Goal: Task Accomplishment & Management: Use online tool/utility

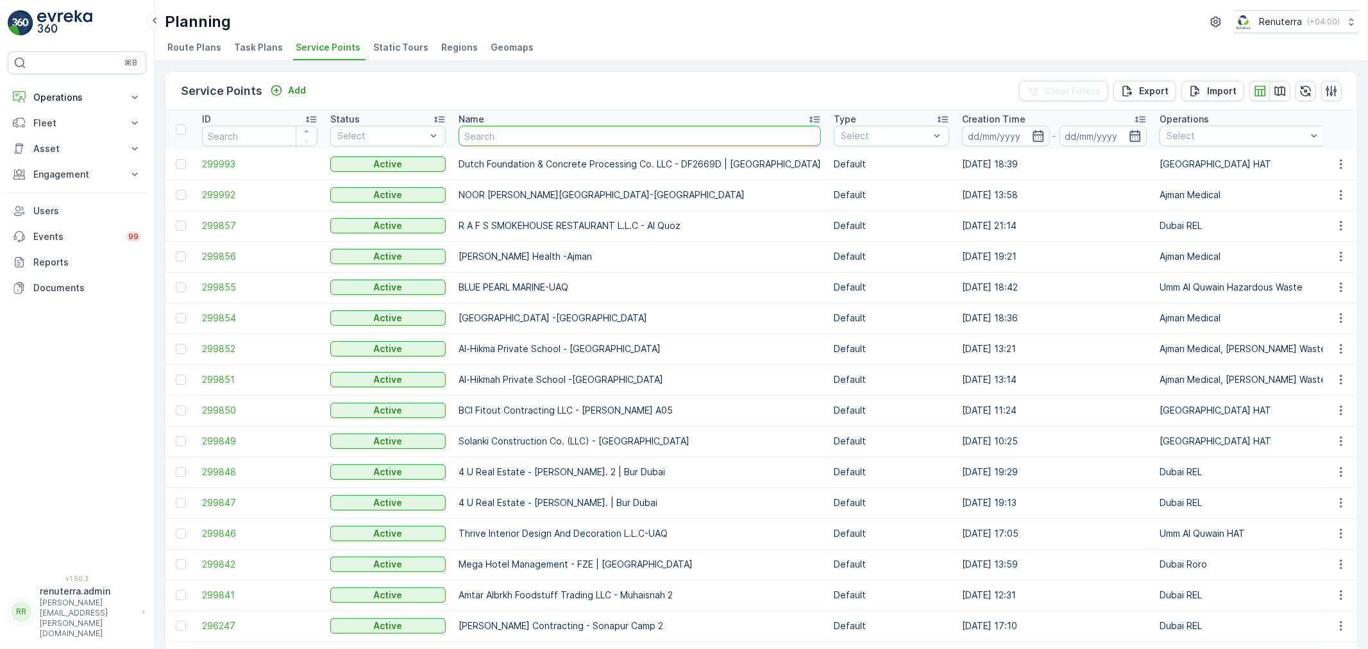
drag, startPoint x: 546, startPoint y: 136, endPoint x: 543, endPoint y: 130, distance: 7.2
click at [546, 135] on input "text" at bounding box center [639, 136] width 362 height 21
type input "zahrat"
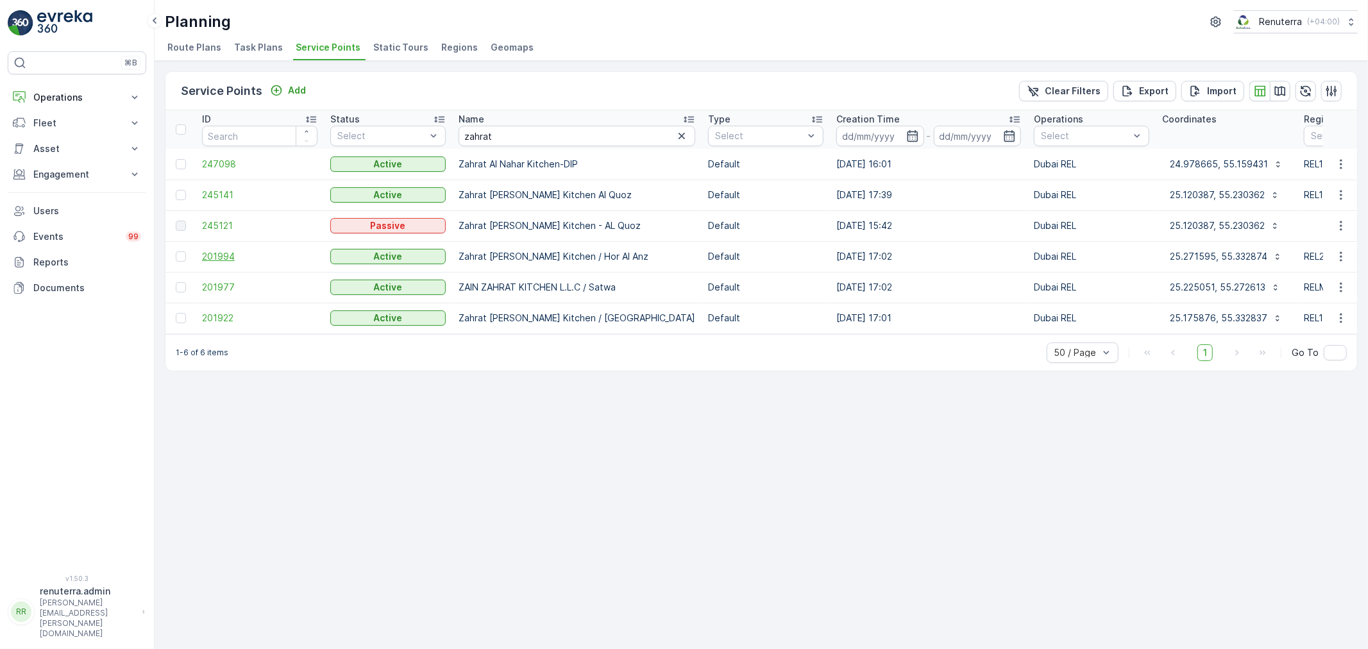
click at [218, 255] on span "201994" at bounding box center [259, 256] width 115 height 13
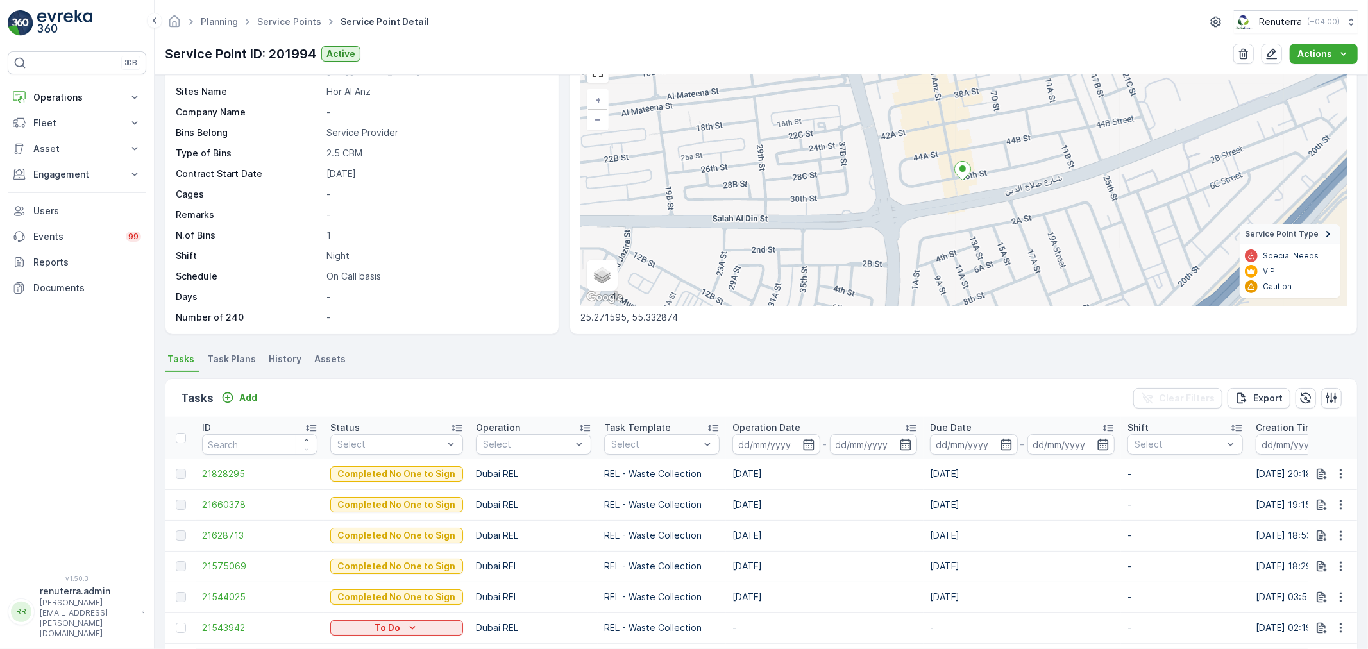
scroll to position [142, 0]
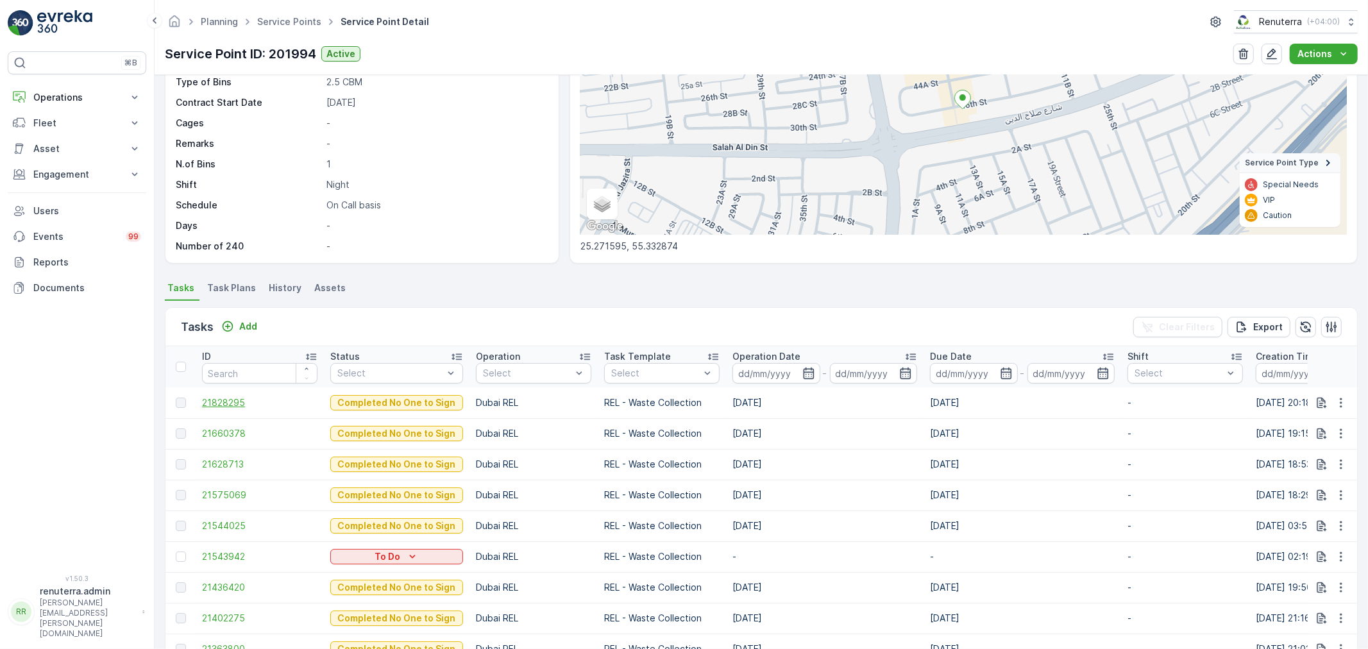
click at [251, 401] on span "21828295" at bounding box center [259, 402] width 115 height 13
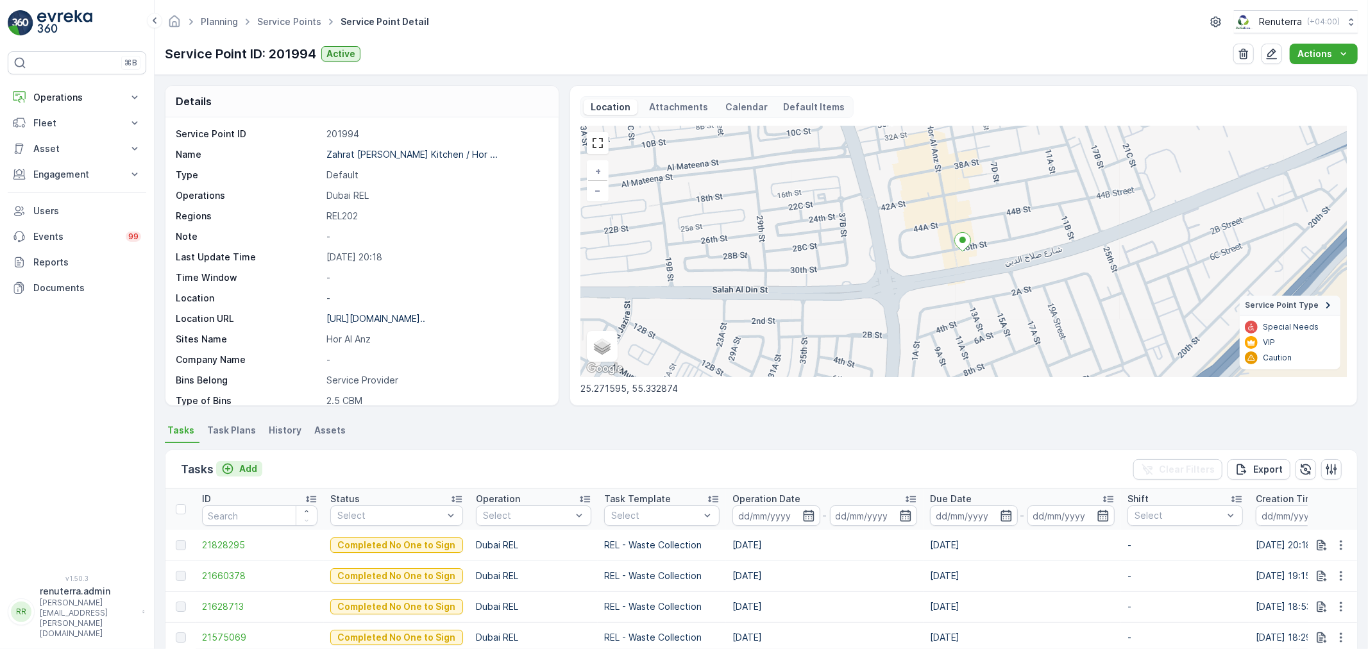
click at [247, 467] on p "Add" at bounding box center [248, 468] width 18 height 13
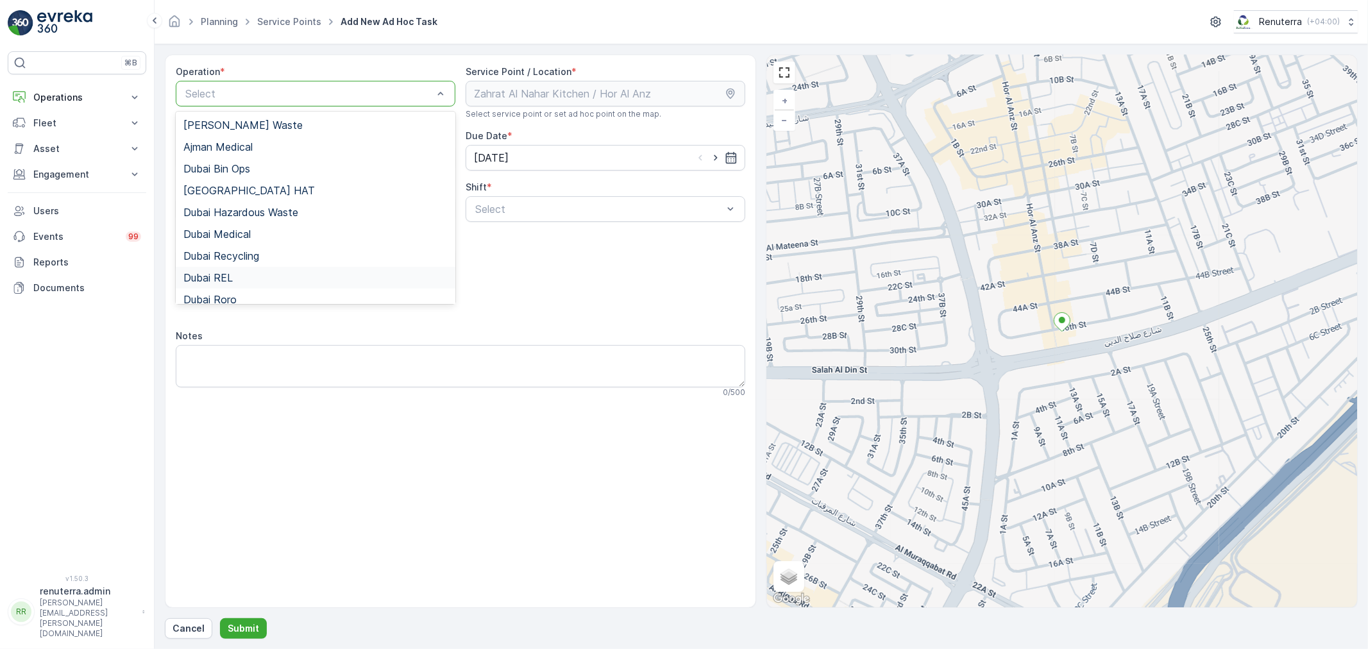
click at [234, 278] on div "Dubai REL" at bounding box center [315, 278] width 264 height 12
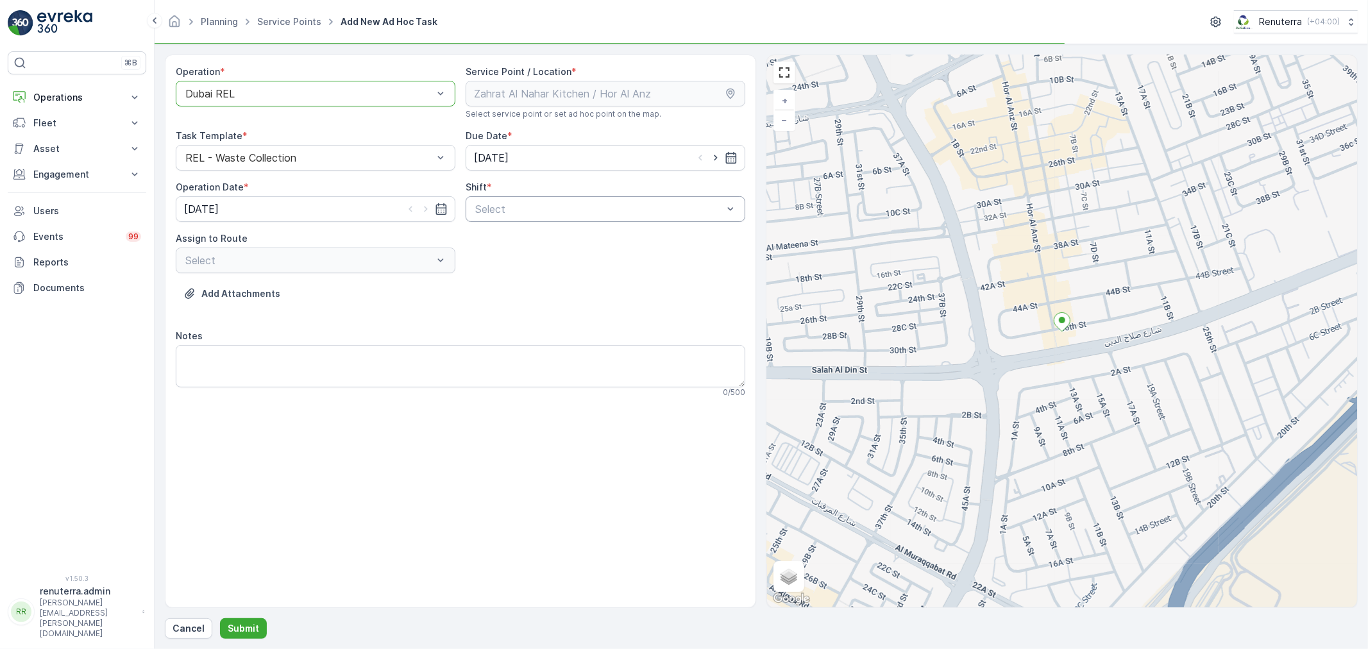
drag, startPoint x: 553, startPoint y: 227, endPoint x: 560, endPoint y: 214, distance: 14.3
click at [560, 214] on div "Operation * option Dubai REL, selected. Dubai REL Service Point / Location * Se…" at bounding box center [460, 236] width 569 height 342
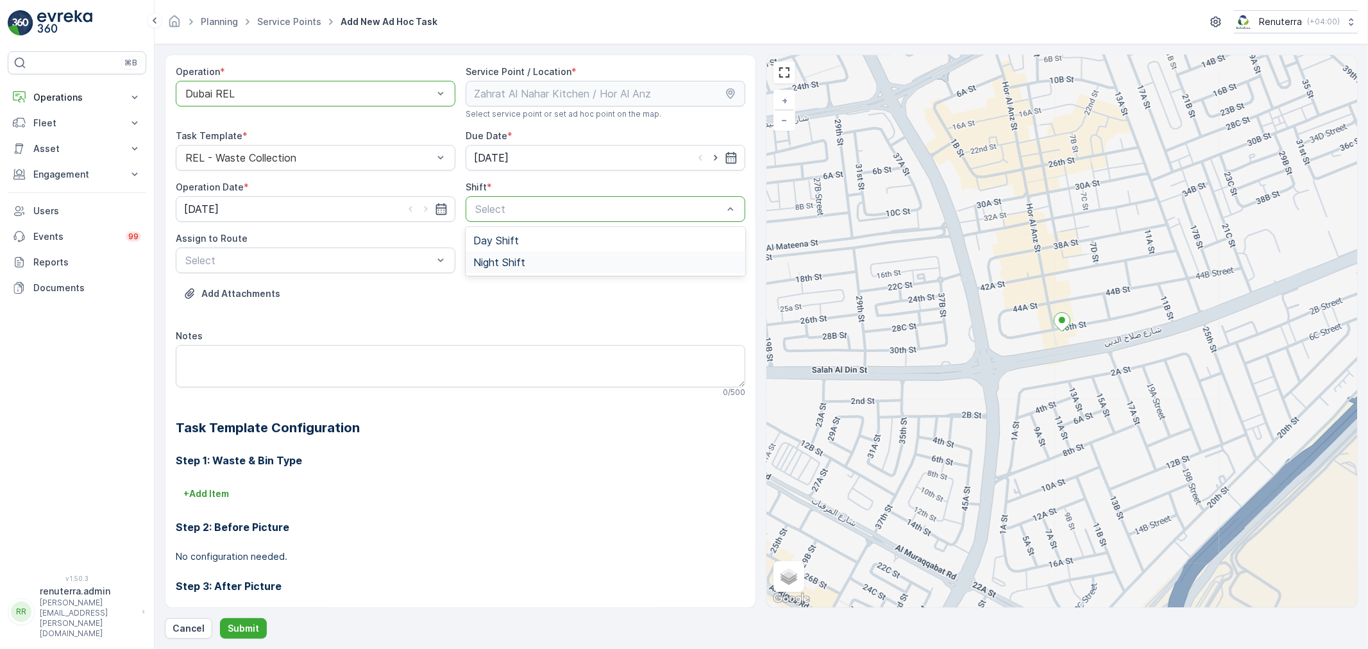
click at [536, 258] on div "Night Shift" at bounding box center [605, 262] width 264 height 12
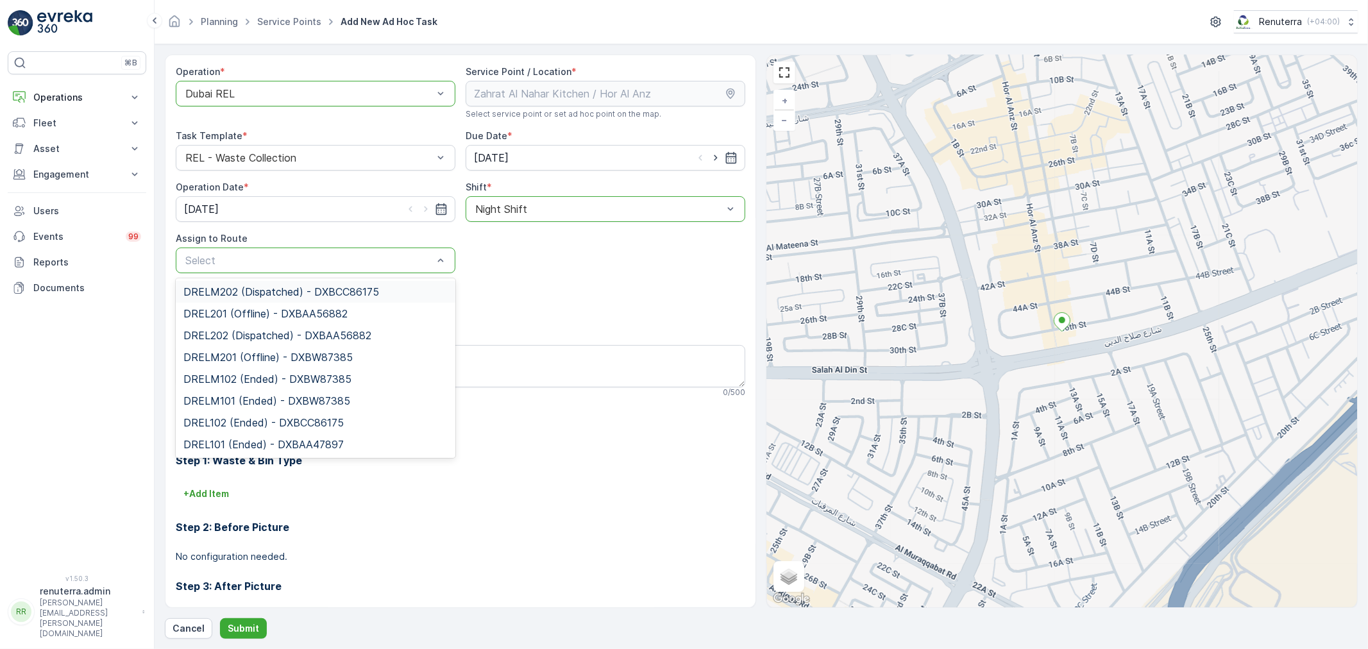
drag, startPoint x: 355, startPoint y: 267, endPoint x: 355, endPoint y: 260, distance: 7.1
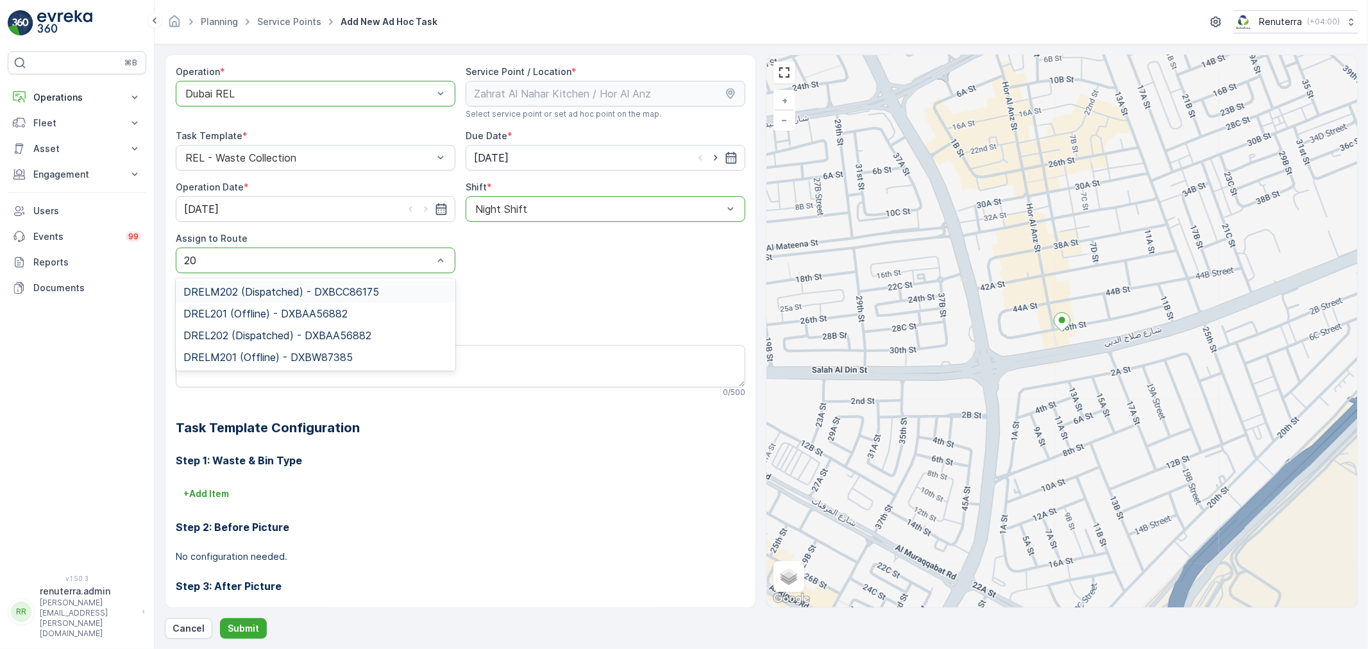
type input "202"
click at [316, 315] on span "DREL202 (Dispatched) - DXBAA56882" at bounding box center [277, 314] width 188 height 12
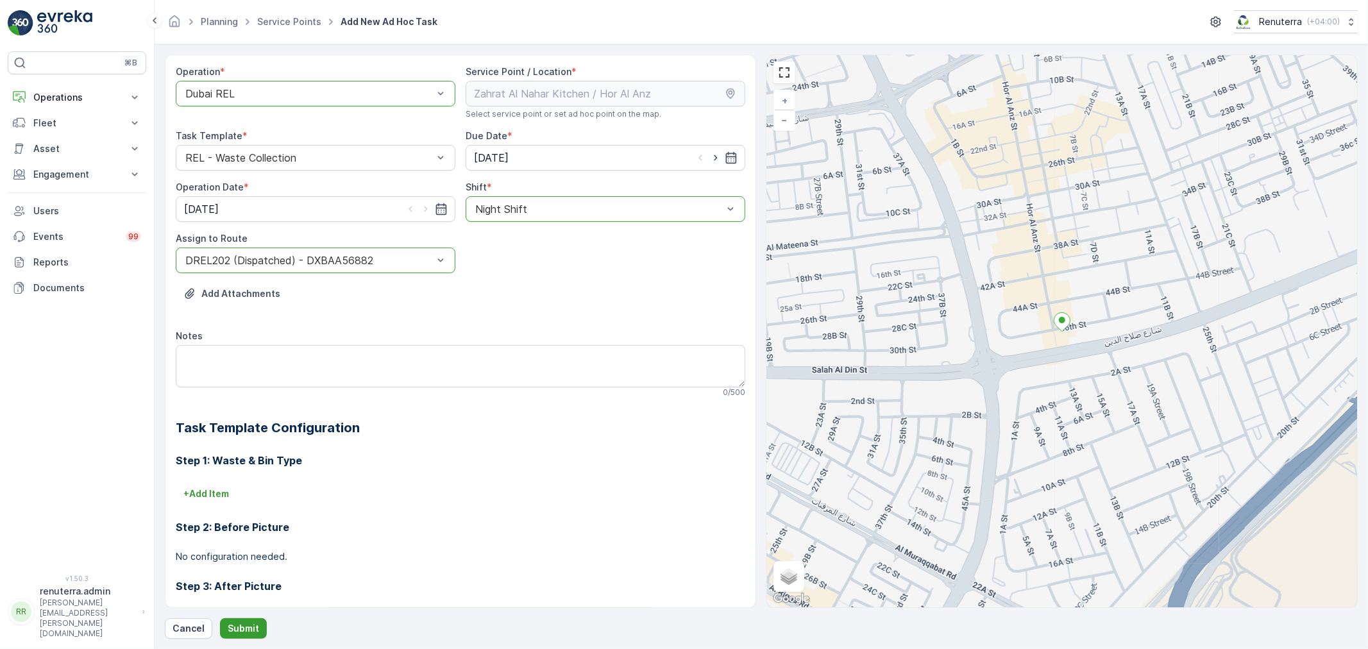
click at [251, 630] on p "Submit" at bounding box center [243, 628] width 31 height 13
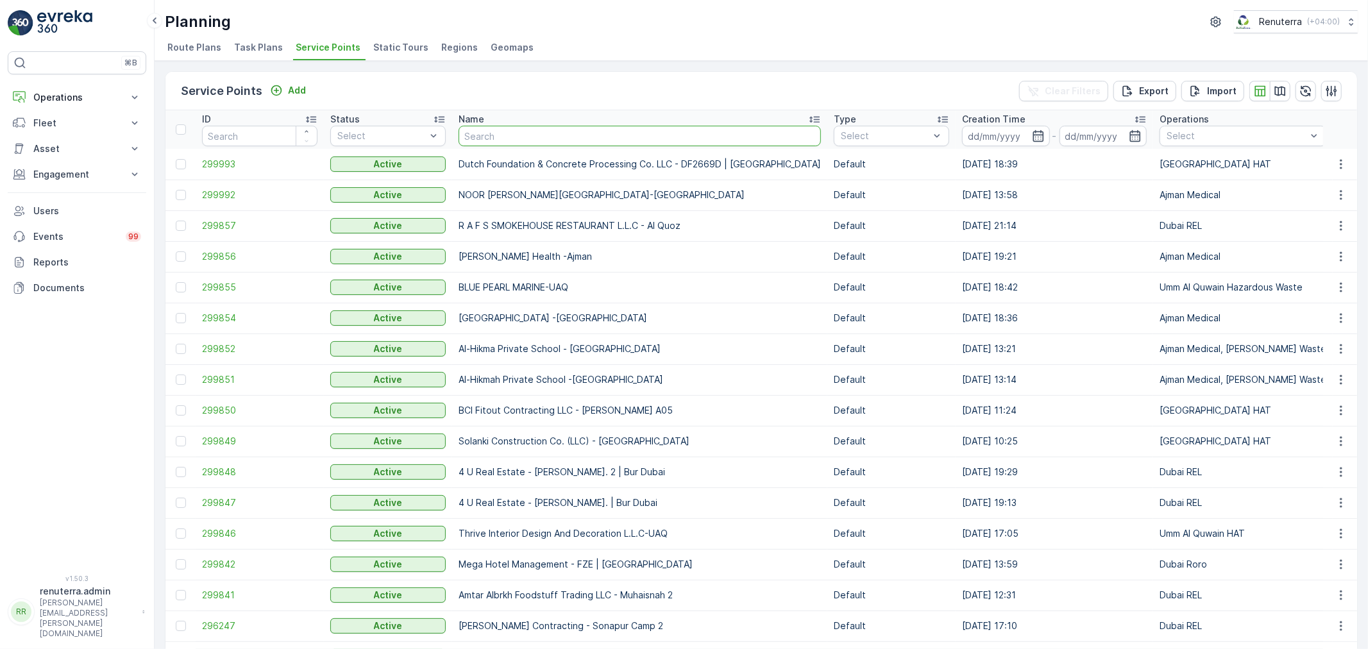
click at [556, 143] on input "text" at bounding box center [639, 136] width 362 height 21
type input "zahra"
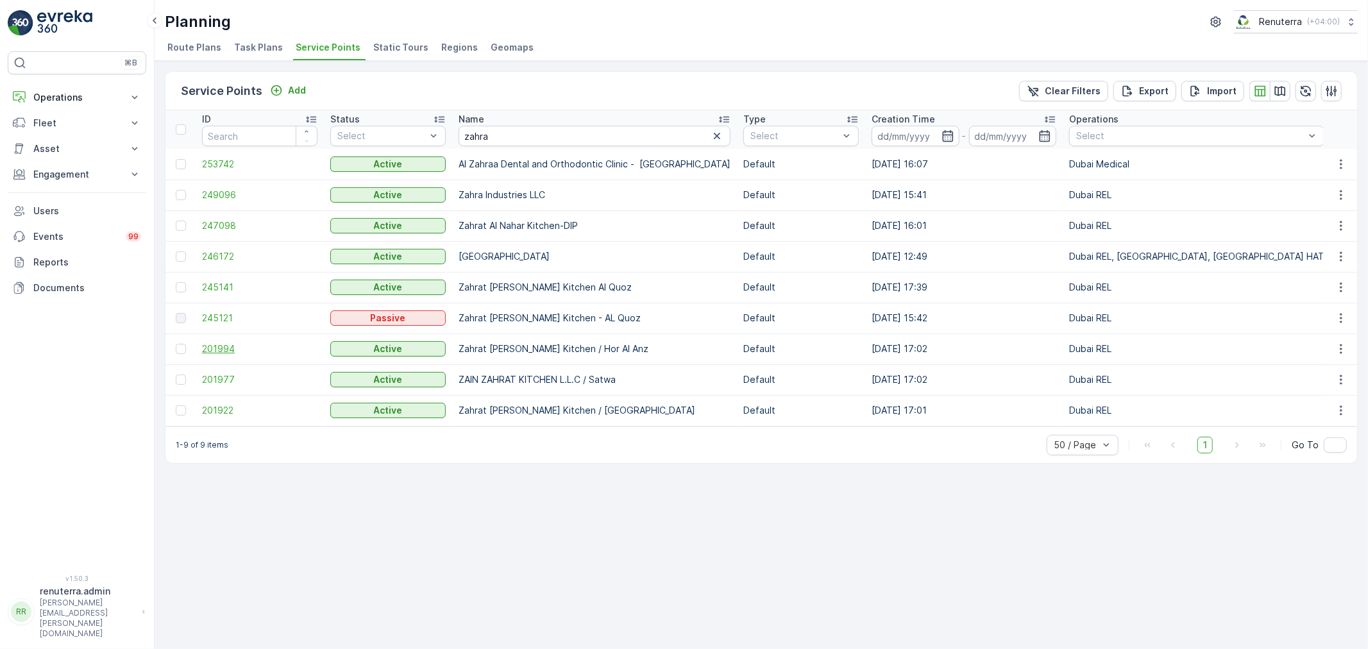
click at [244, 343] on span "201994" at bounding box center [259, 348] width 115 height 13
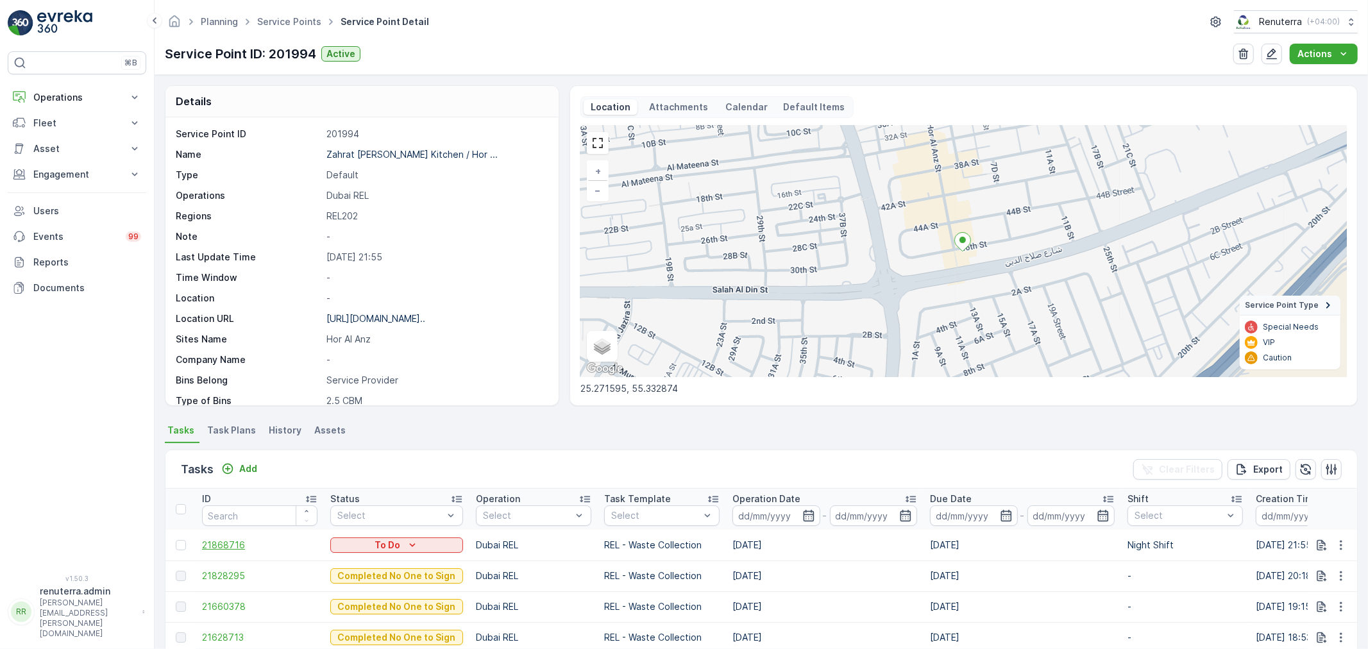
click at [216, 543] on span "21868716" at bounding box center [259, 545] width 115 height 13
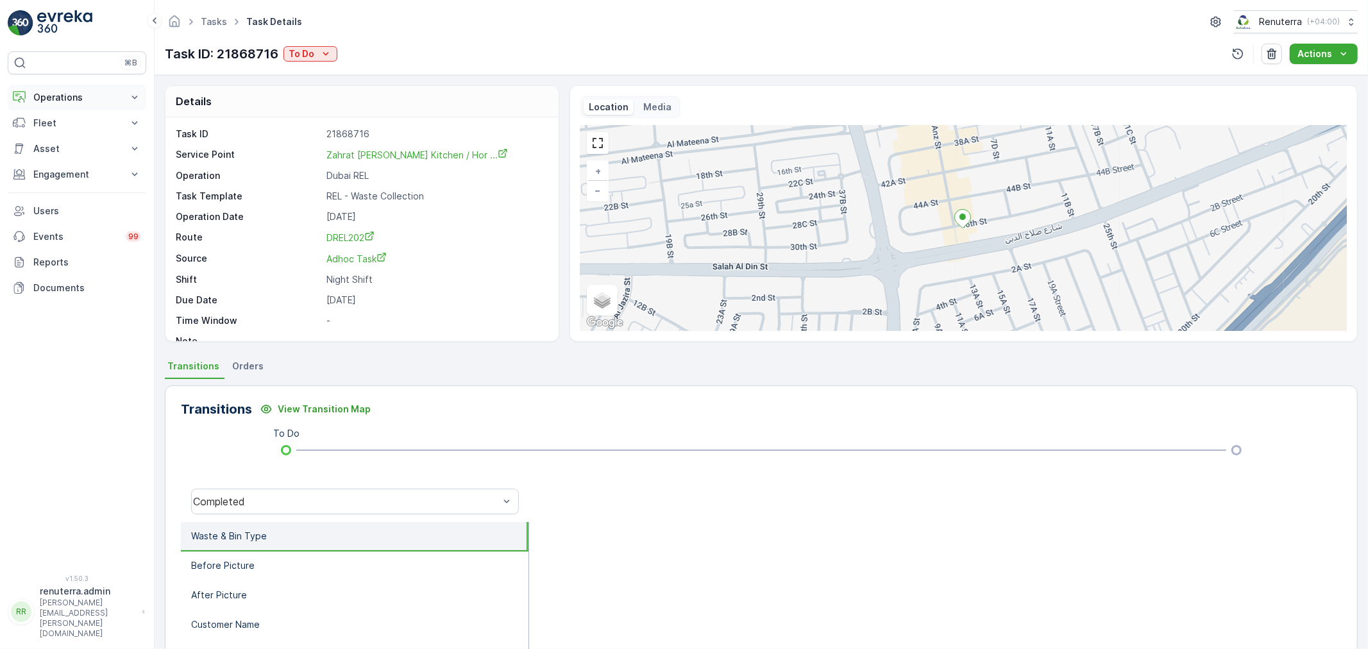
click at [58, 85] on button "Operations" at bounding box center [77, 98] width 139 height 26
click at [61, 138] on p "Planning" at bounding box center [51, 137] width 36 height 13
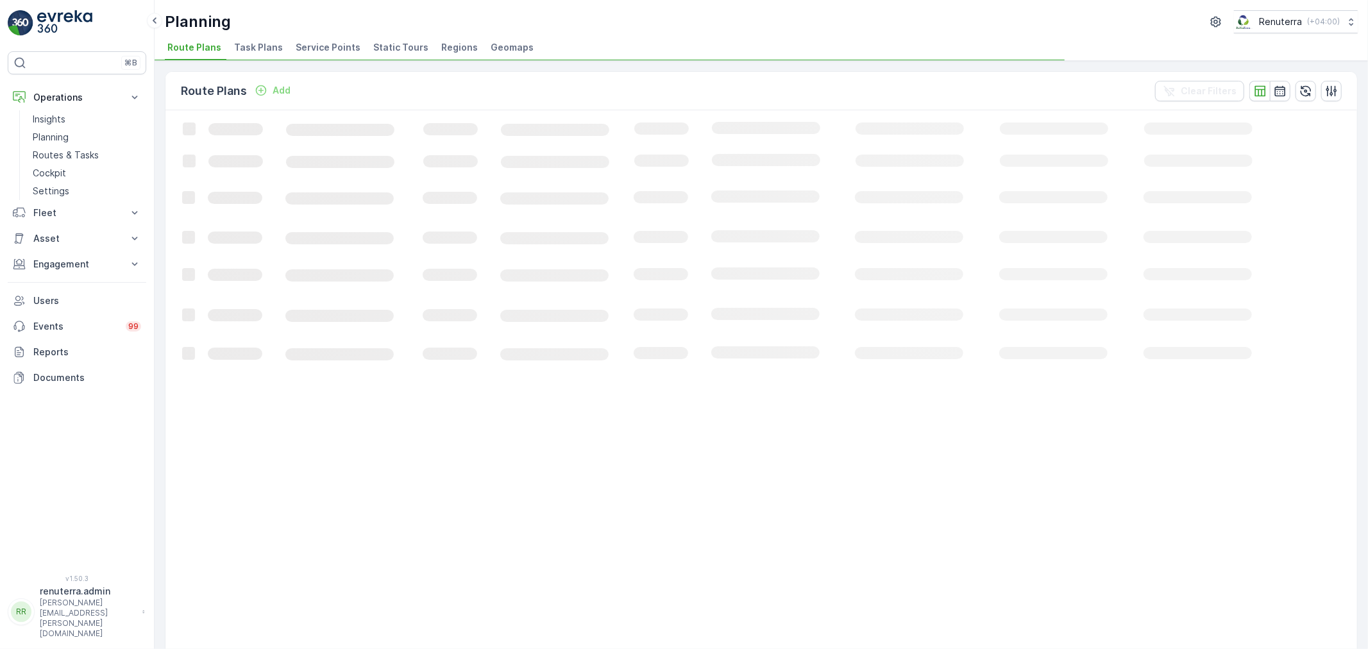
click at [330, 50] on span "Service Points" at bounding box center [328, 47] width 65 height 13
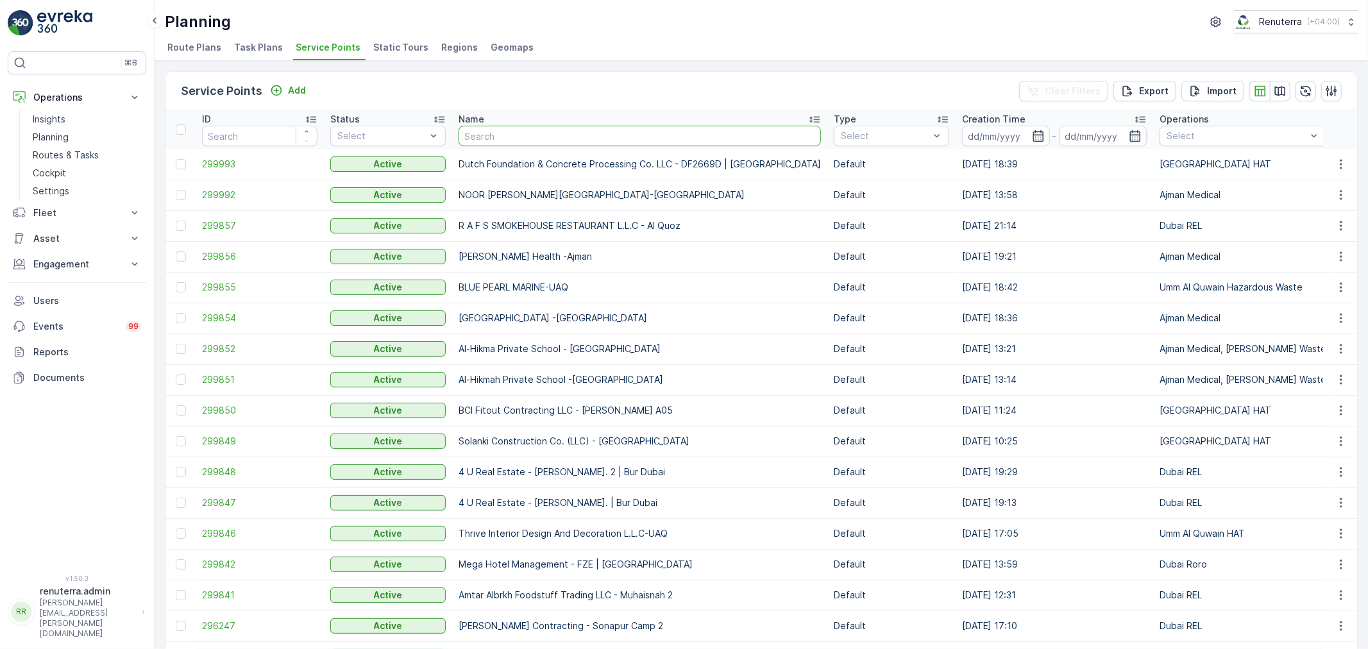
click at [475, 137] on input "text" at bounding box center [639, 136] width 362 height 21
type input "r"
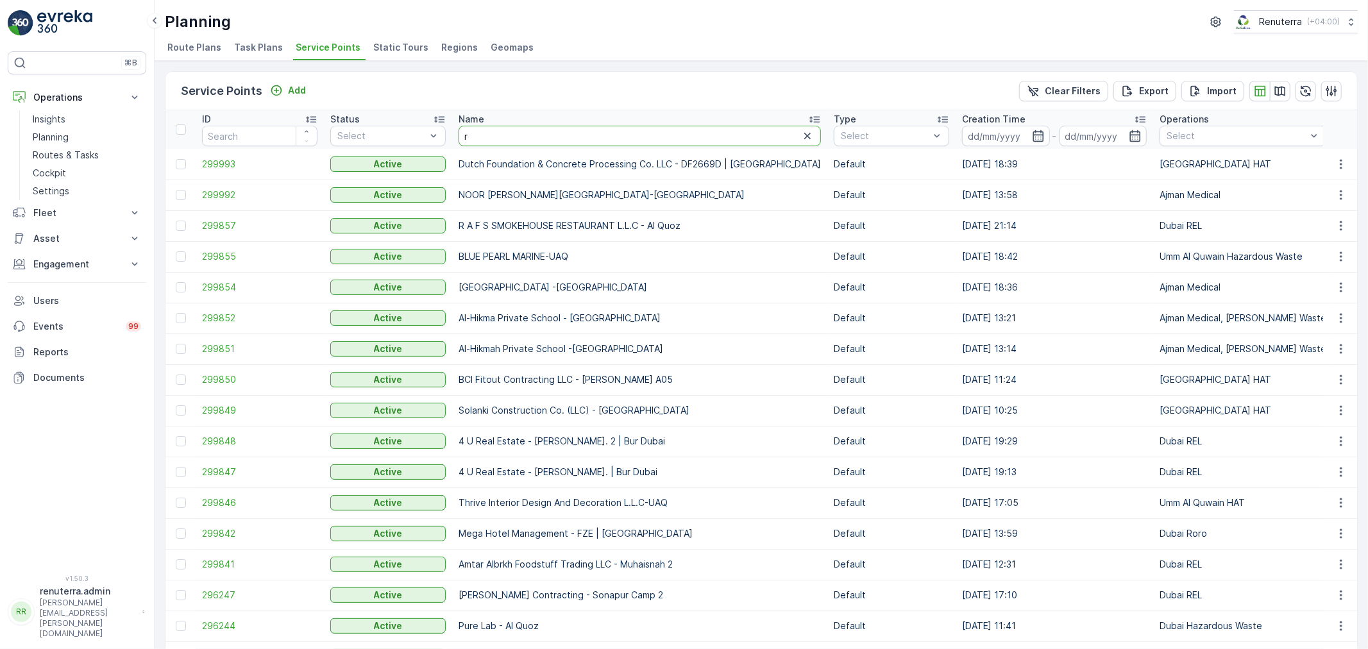
click at [491, 130] on input "r" at bounding box center [639, 136] width 362 height 21
type input "ro"
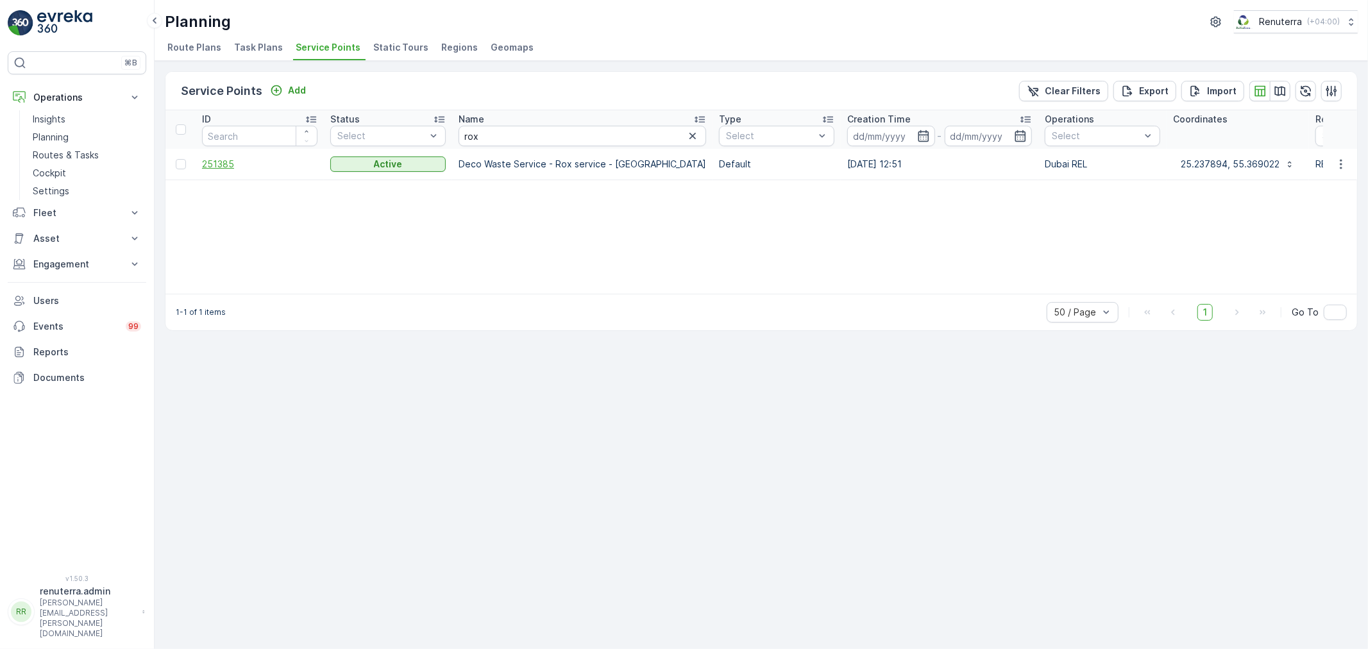
click at [215, 163] on span "251385" at bounding box center [259, 164] width 115 height 13
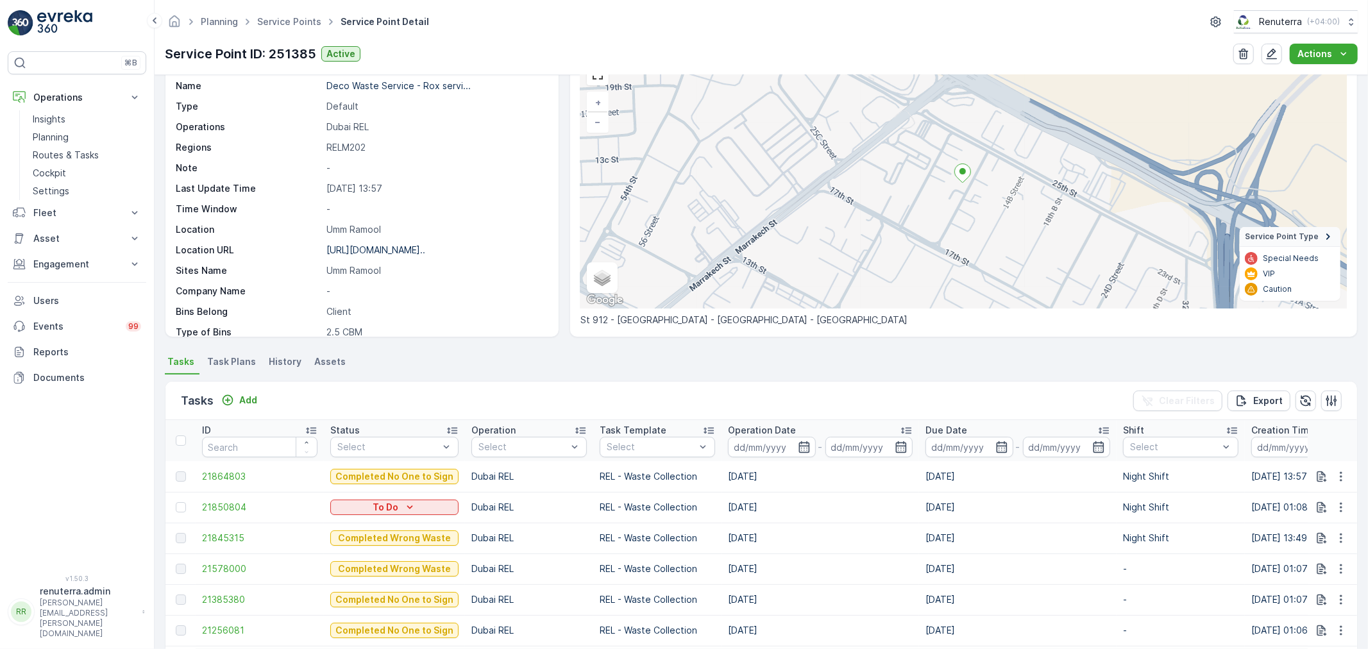
scroll to position [71, 0]
click at [229, 392] on icon "Add" at bounding box center [227, 397] width 13 height 13
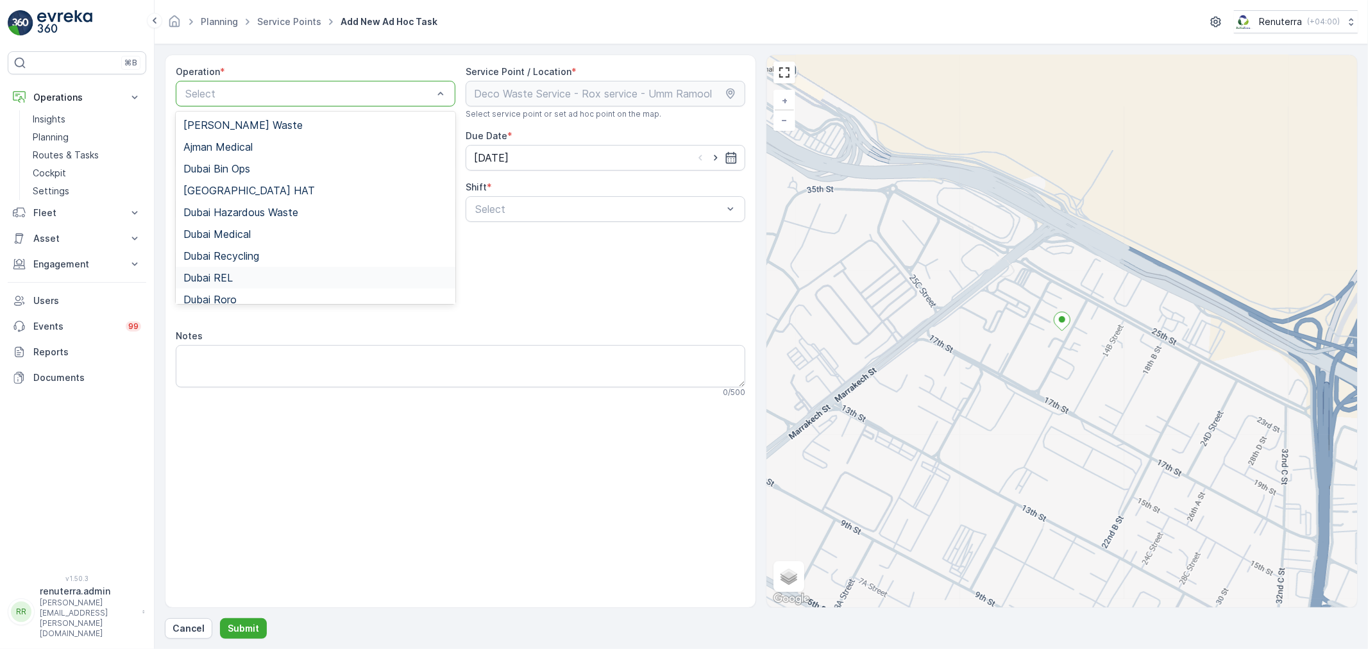
click at [242, 269] on div "Dubai REL" at bounding box center [316, 278] width 280 height 22
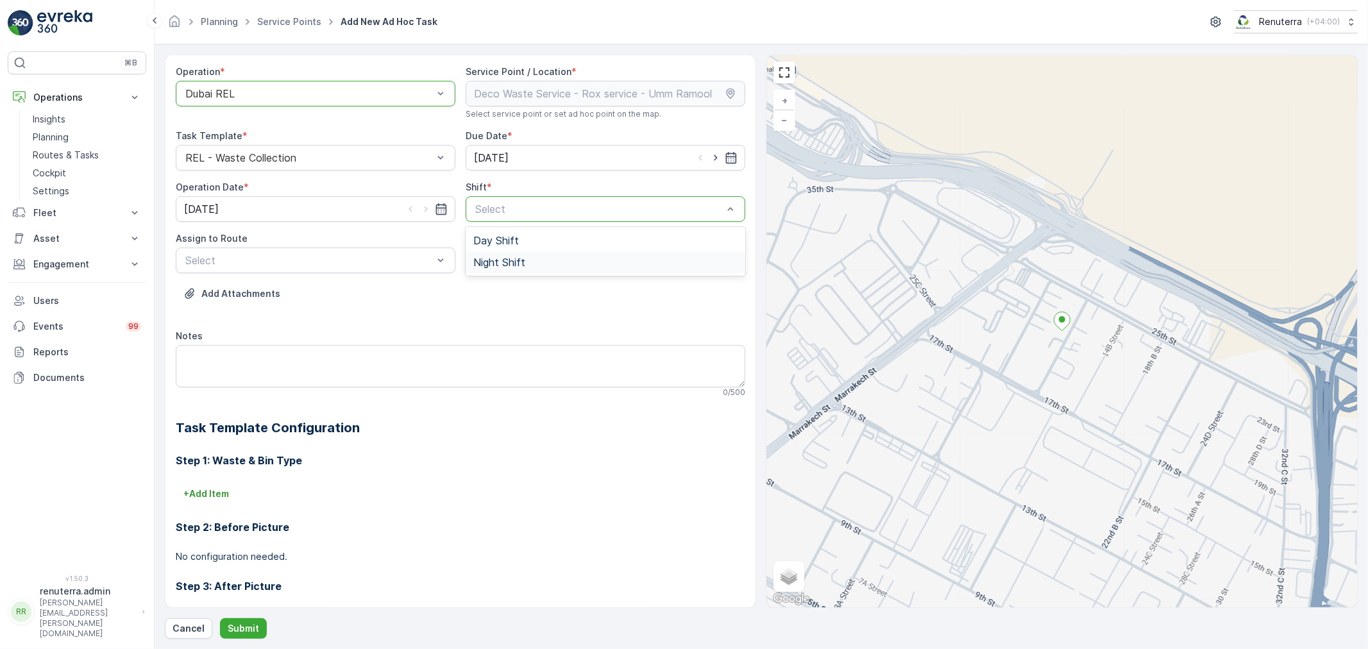
drag, startPoint x: 578, startPoint y: 265, endPoint x: 485, endPoint y: 313, distance: 104.4
click at [574, 269] on div "Night Shift" at bounding box center [606, 262] width 280 height 22
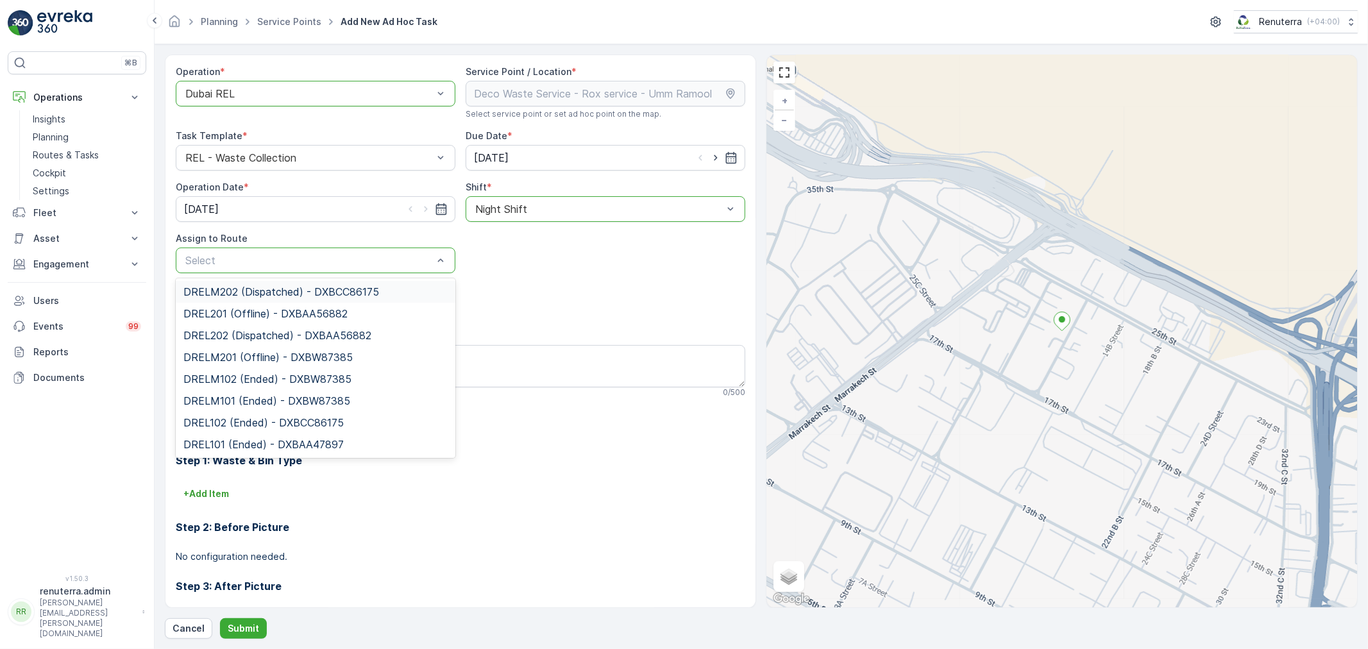
click at [303, 248] on div "Select" at bounding box center [316, 261] width 280 height 26
click at [236, 298] on div "DRELM202 (Dispatched) - DXBCC86175" at bounding box center [316, 292] width 280 height 22
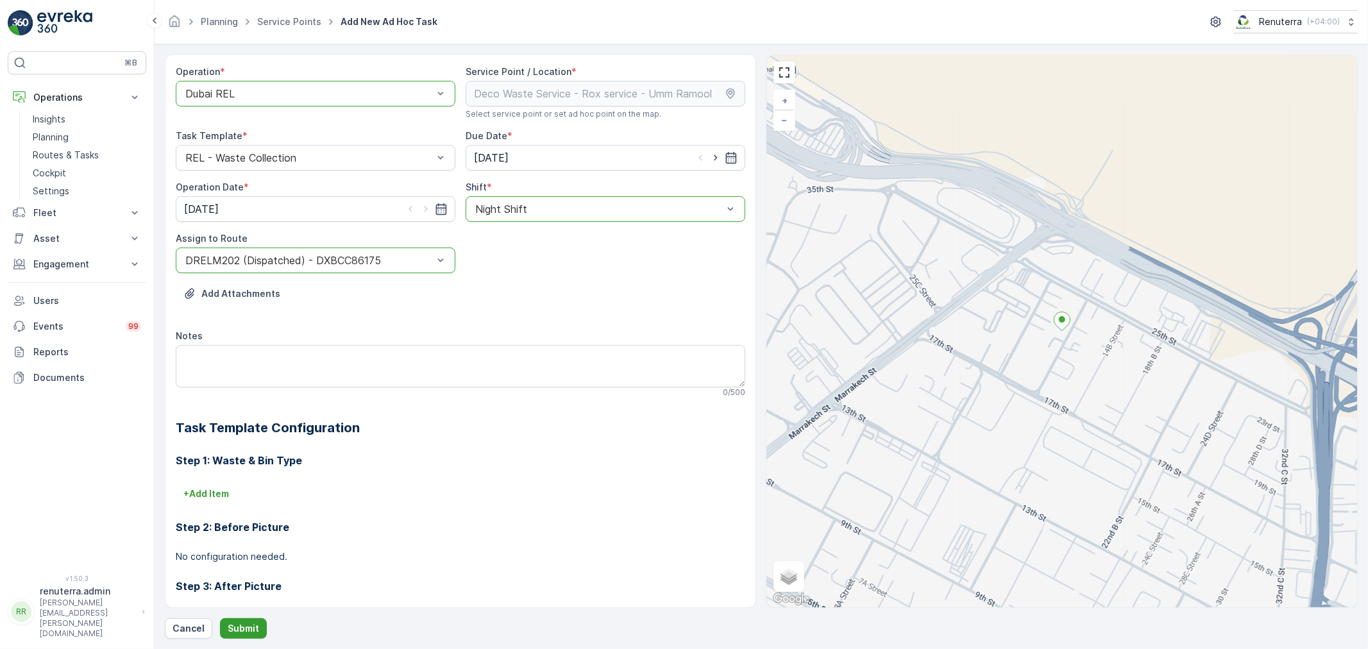
click at [253, 627] on p "Submit" at bounding box center [243, 628] width 31 height 13
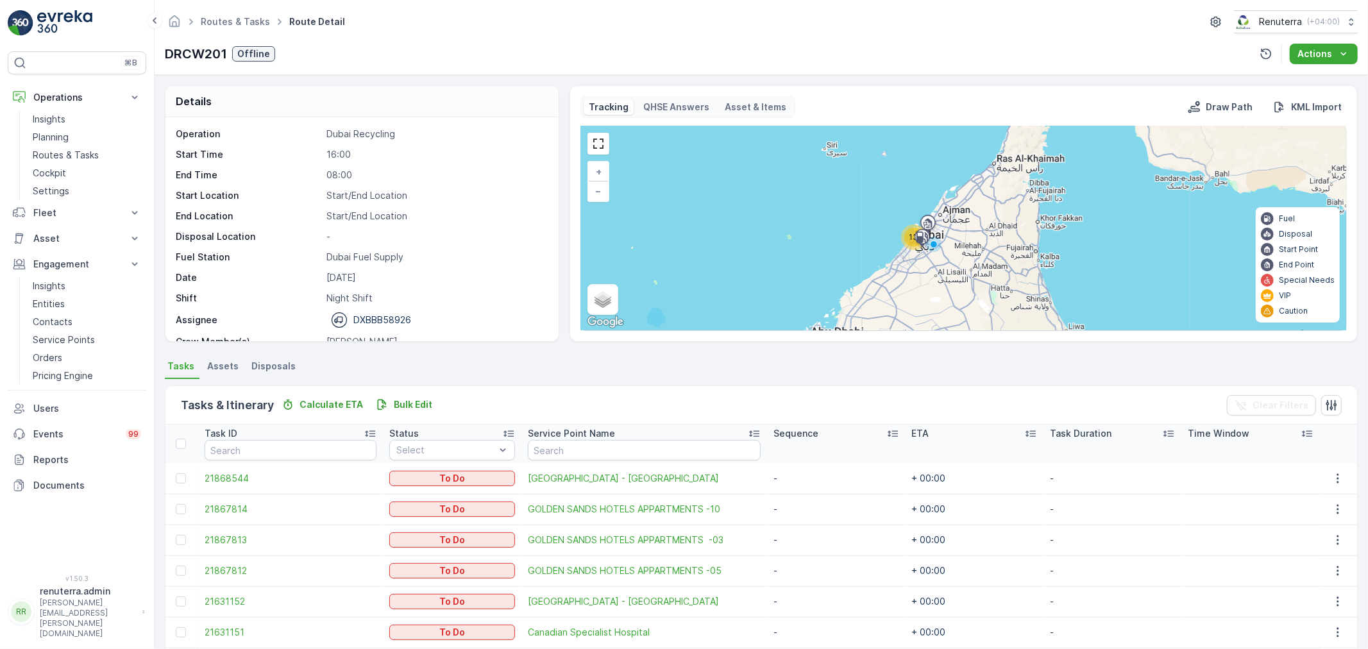
scroll to position [267, 0]
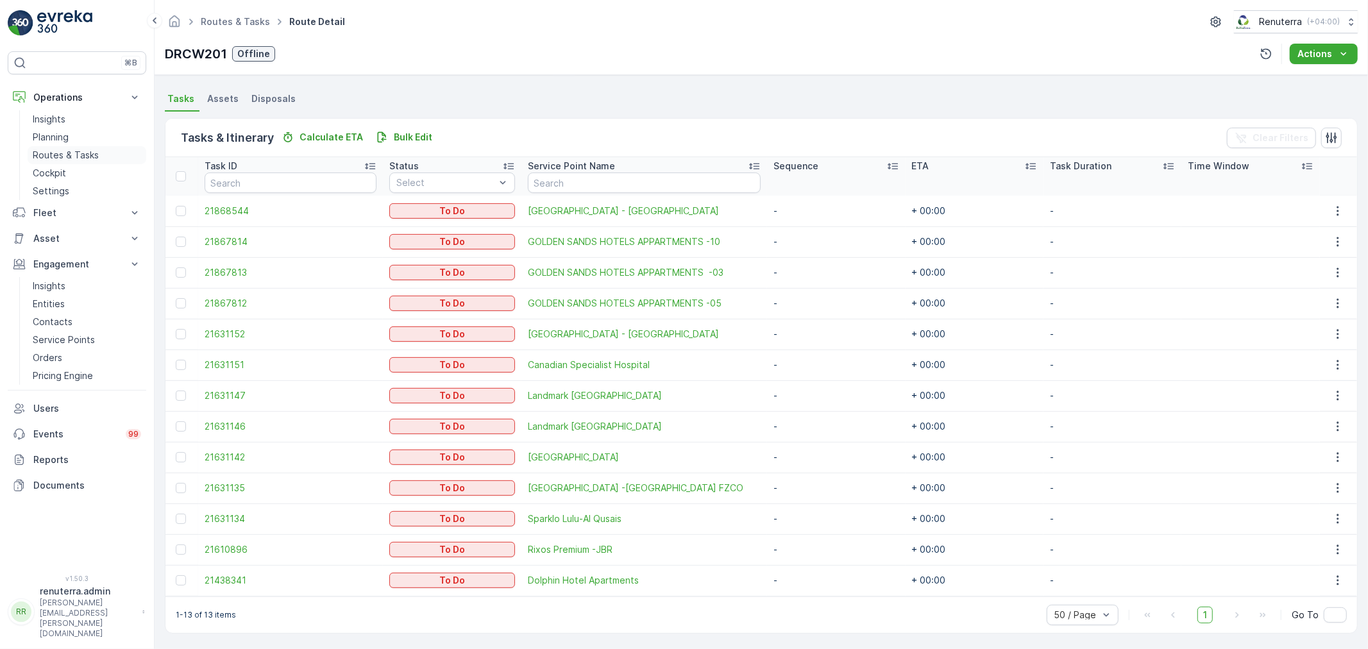
click at [59, 157] on p "Routes & Tasks" at bounding box center [66, 155] width 66 height 13
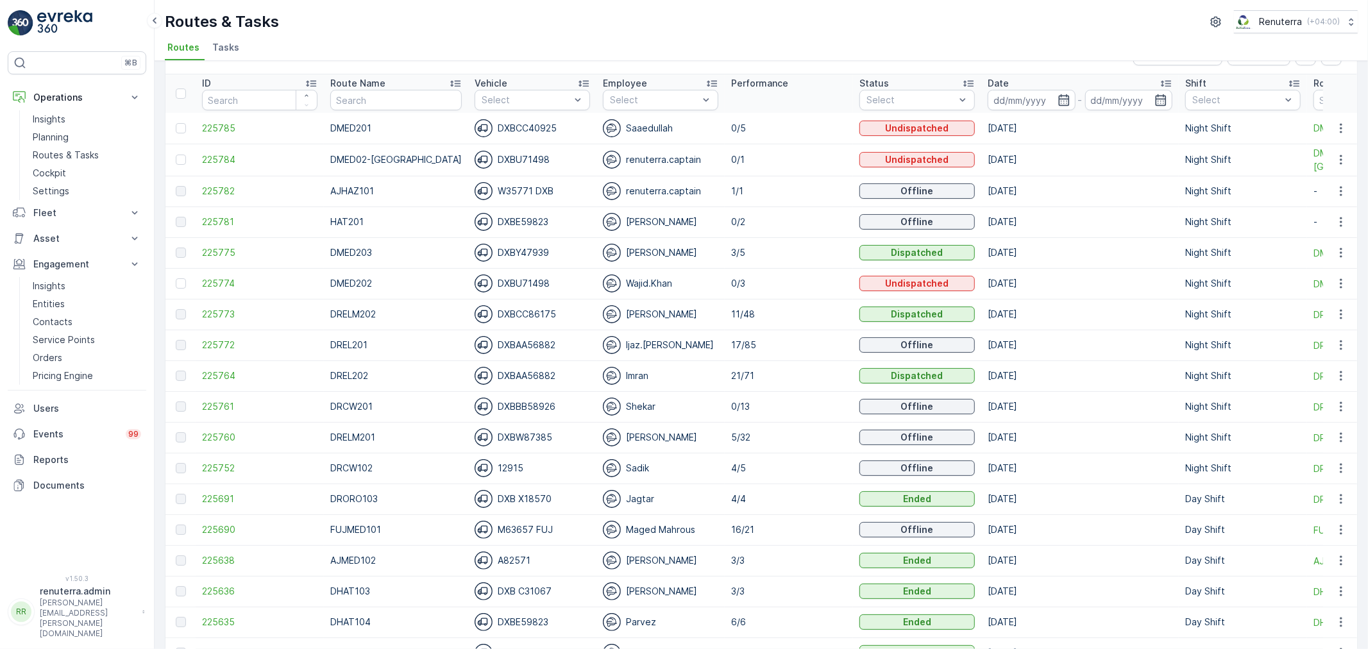
scroll to position [71, 0]
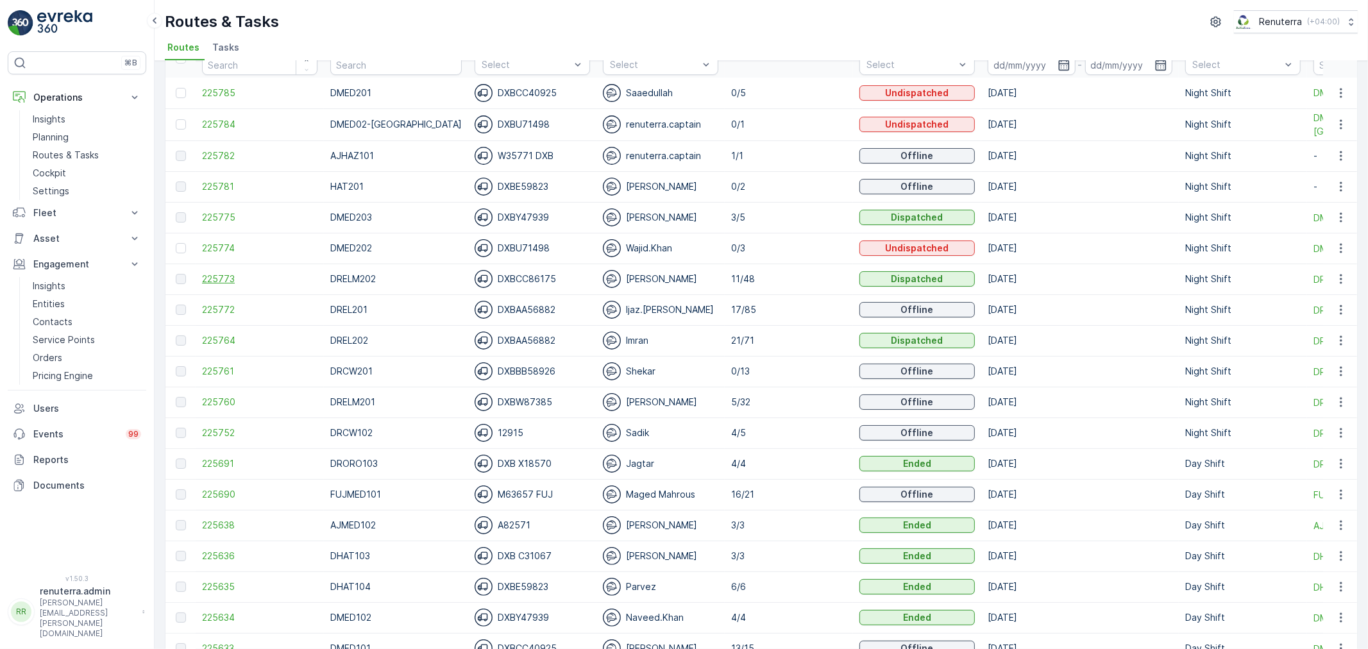
click at [228, 277] on span "225773" at bounding box center [259, 279] width 115 height 13
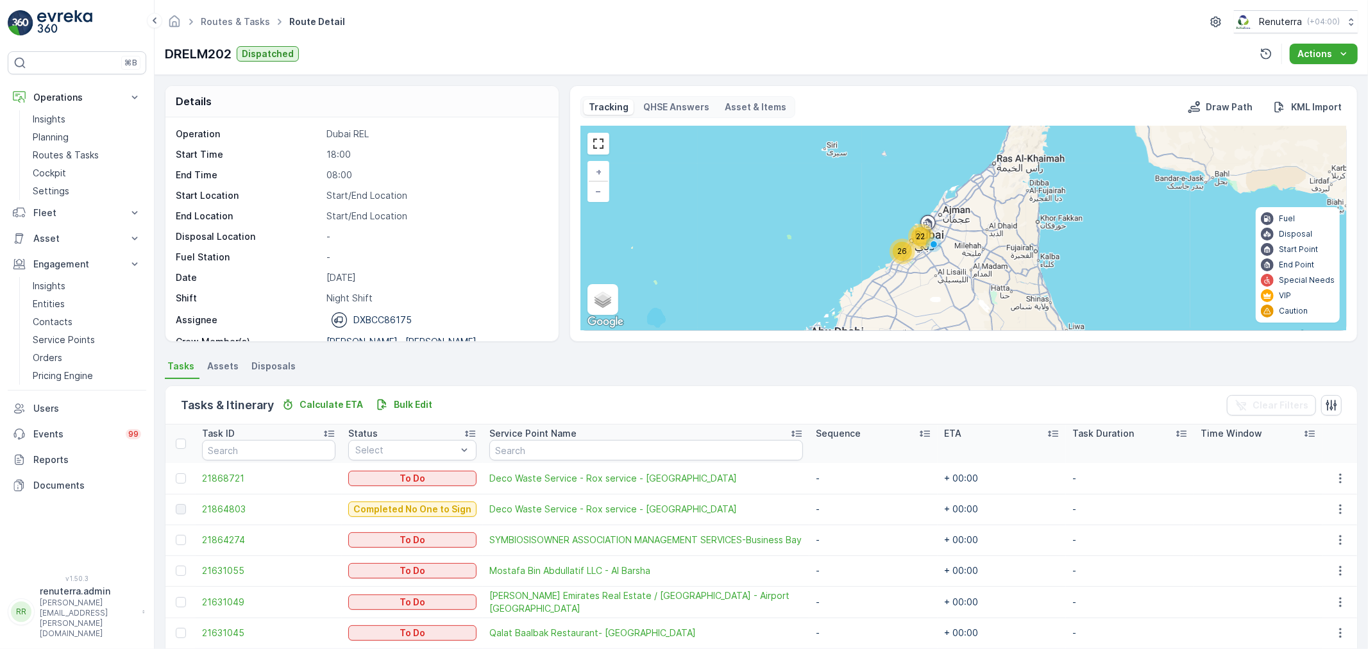
click at [174, 477] on td at bounding box center [180, 478] width 30 height 31
click at [162, 476] on div "Details Operation Dubai REL Start Time 18:00 End Time 08:00 Start Location Star…" at bounding box center [761, 362] width 1213 height 574
drag, startPoint x: 178, startPoint y: 476, endPoint x: 371, endPoint y: 487, distance: 193.4
click at [180, 476] on div at bounding box center [181, 478] width 10 height 10
click at [176, 473] on input "checkbox" at bounding box center [176, 473] width 0 height 0
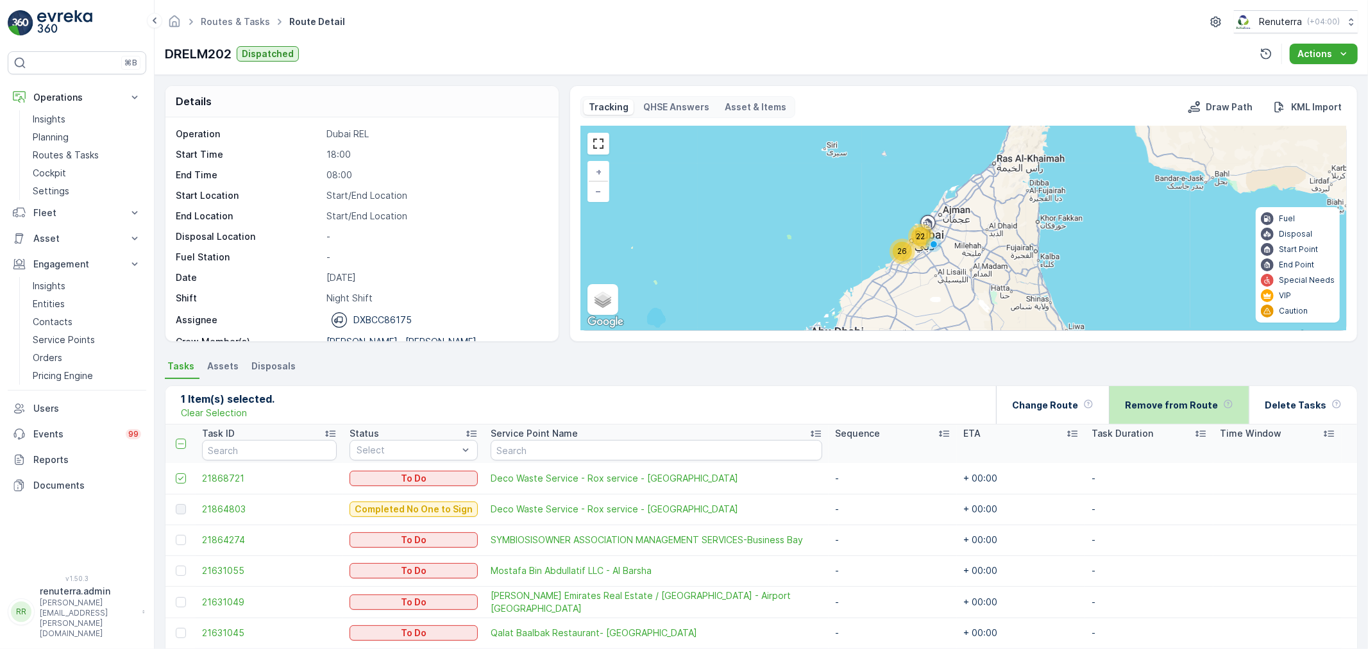
click at [1181, 394] on div "Remove from Route" at bounding box center [1179, 405] width 108 height 38
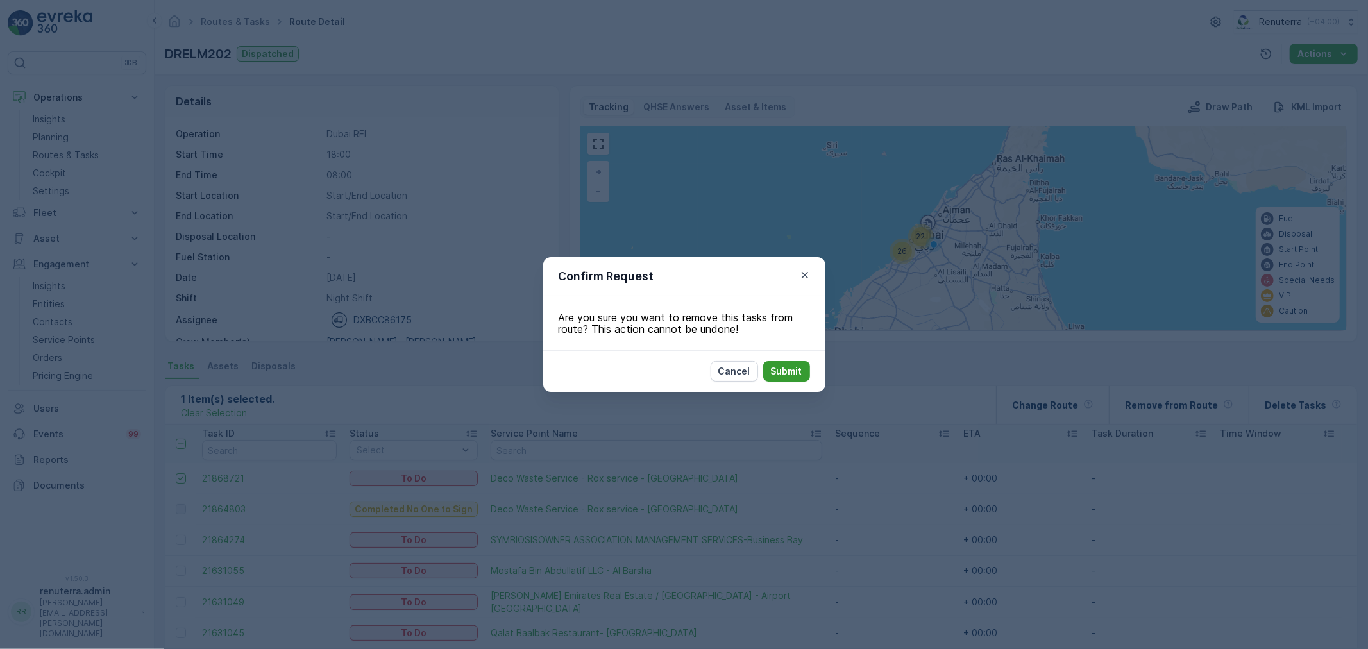
click at [796, 365] on p "Submit" at bounding box center [786, 371] width 31 height 13
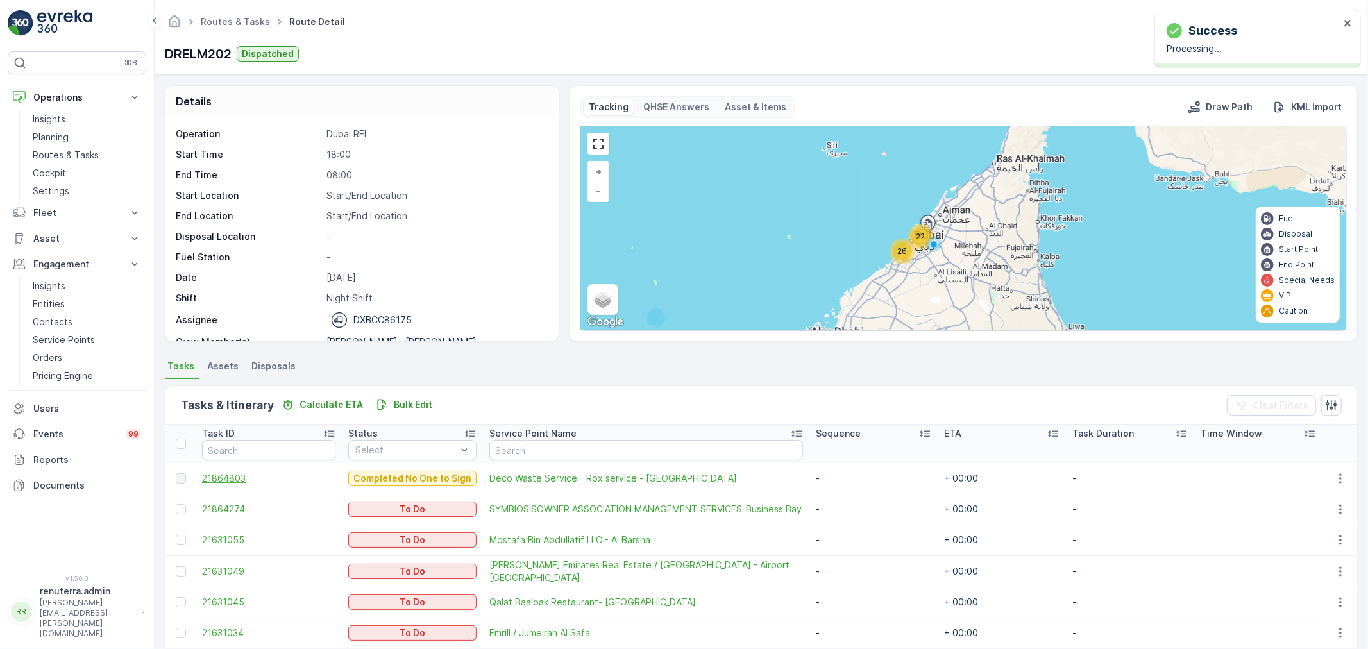
click at [234, 476] on span "21864803" at bounding box center [268, 478] width 133 height 13
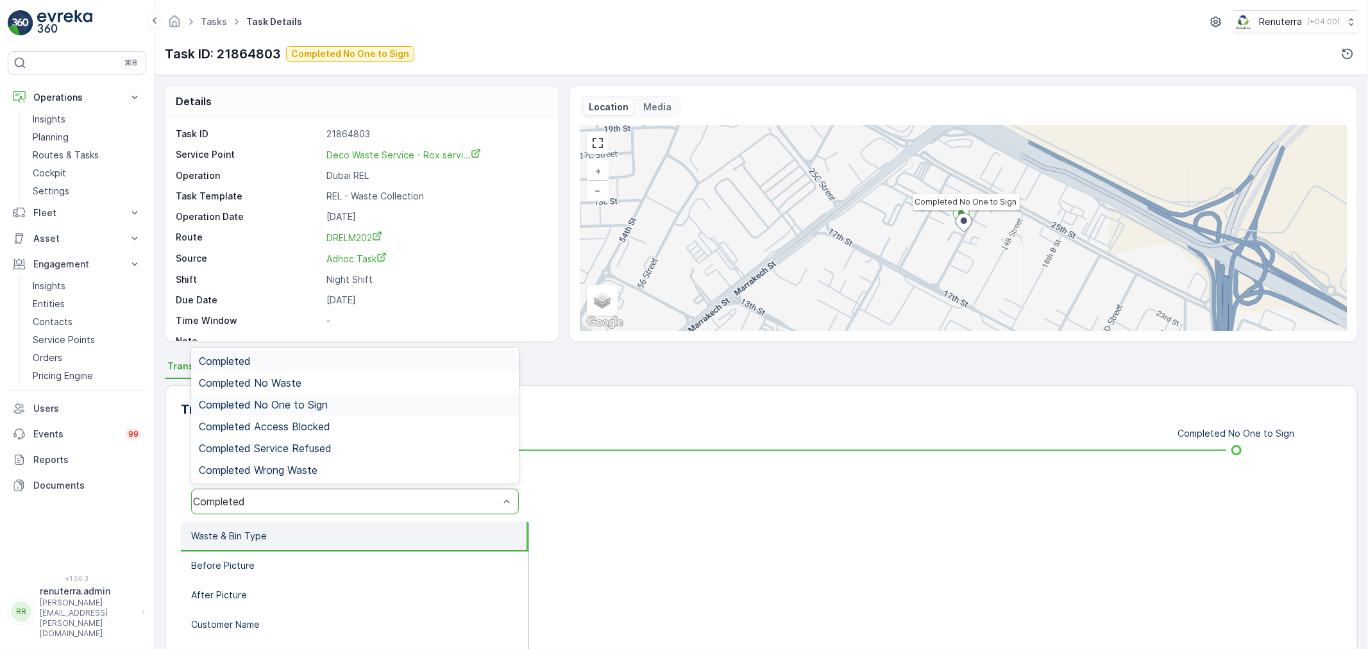
click at [313, 409] on span "Completed No One to Sign" at bounding box center [263, 405] width 129 height 12
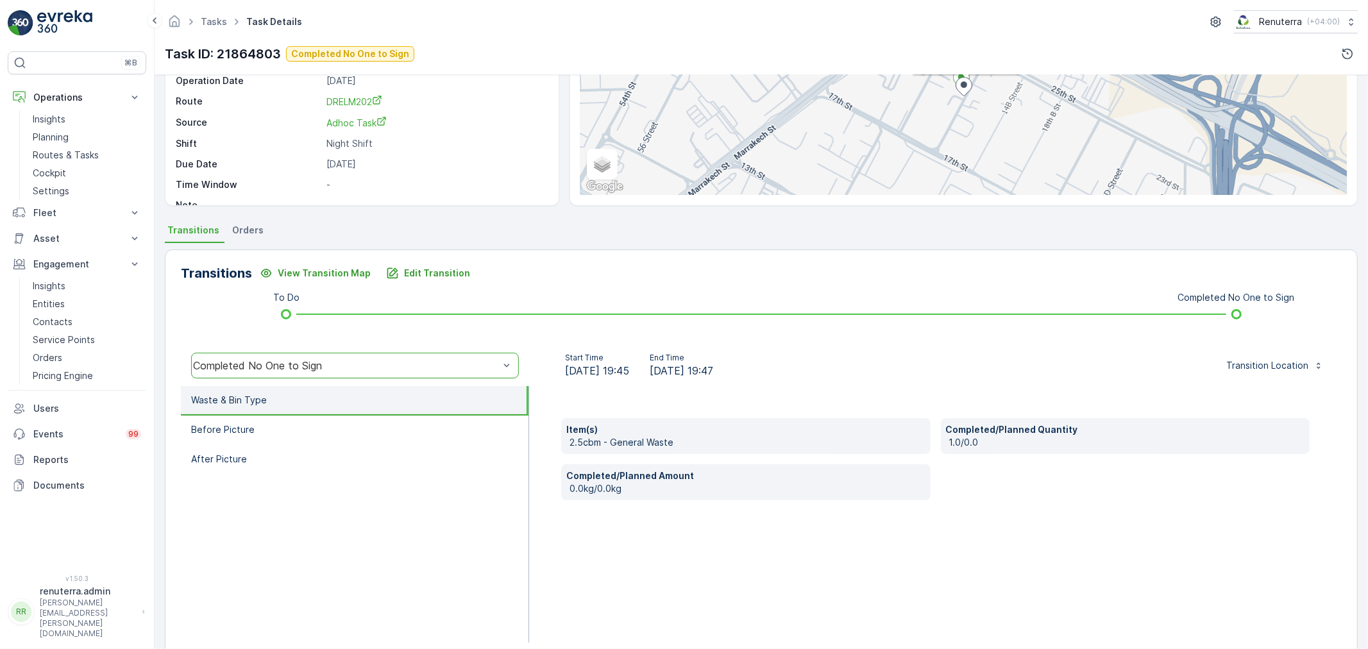
scroll to position [158, 0]
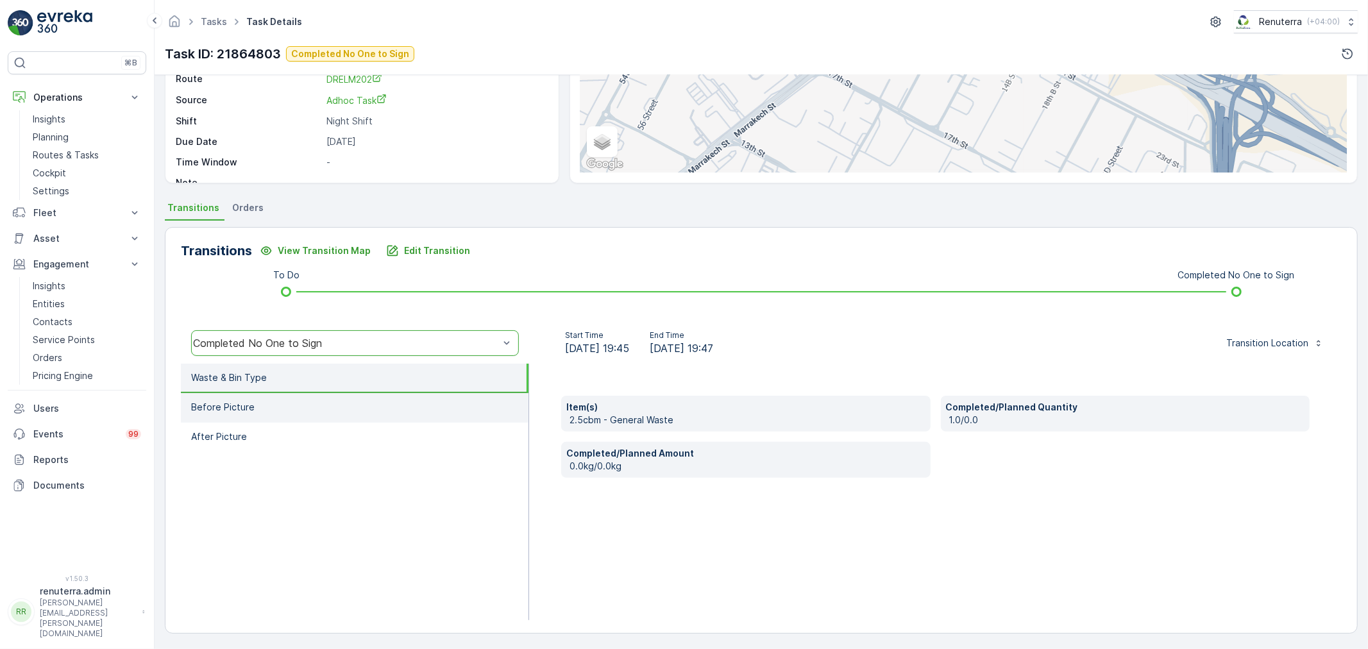
click at [286, 413] on li "Before Picture" at bounding box center [355, 407] width 348 height 29
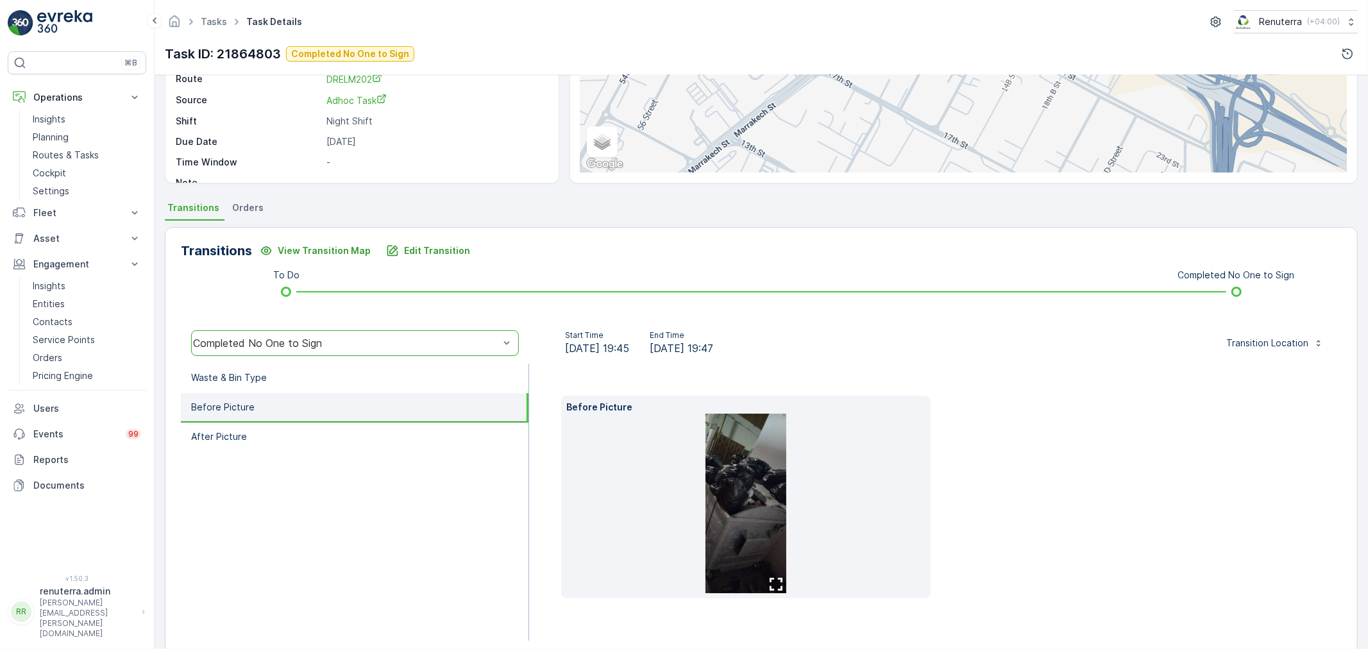
click at [750, 494] on img at bounding box center [745, 504] width 81 height 180
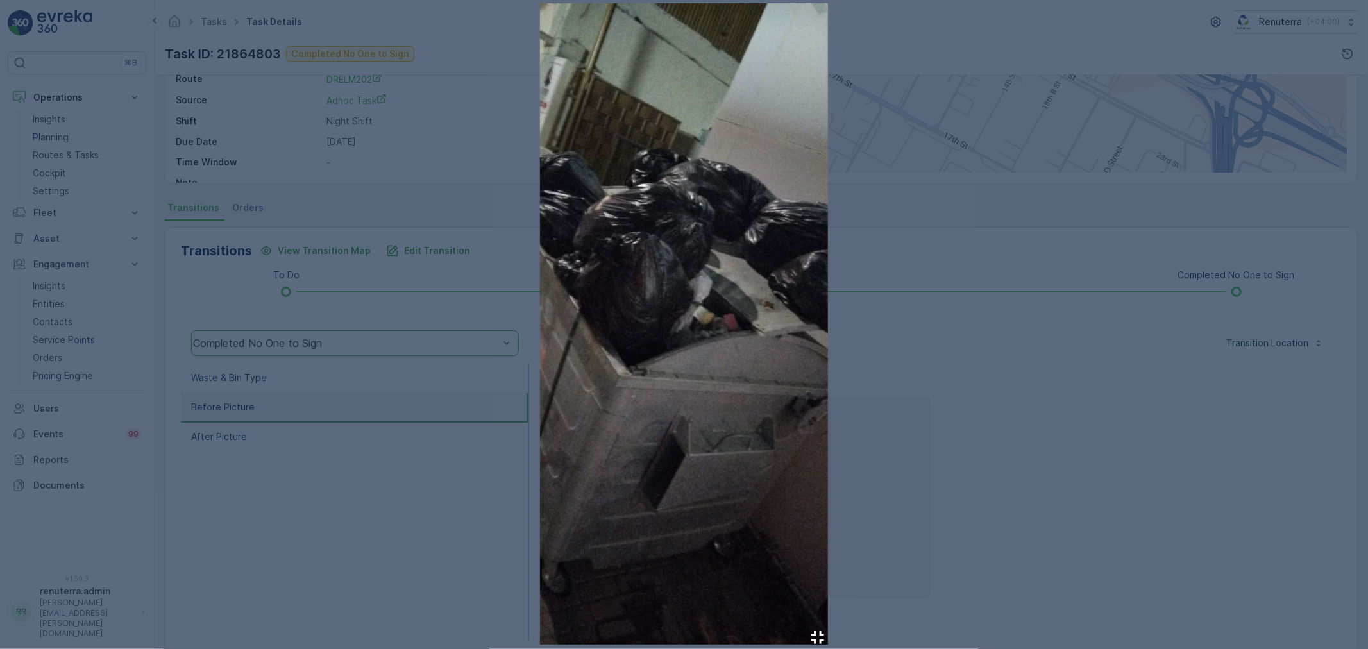
click at [1124, 419] on div at bounding box center [684, 324] width 1368 height 649
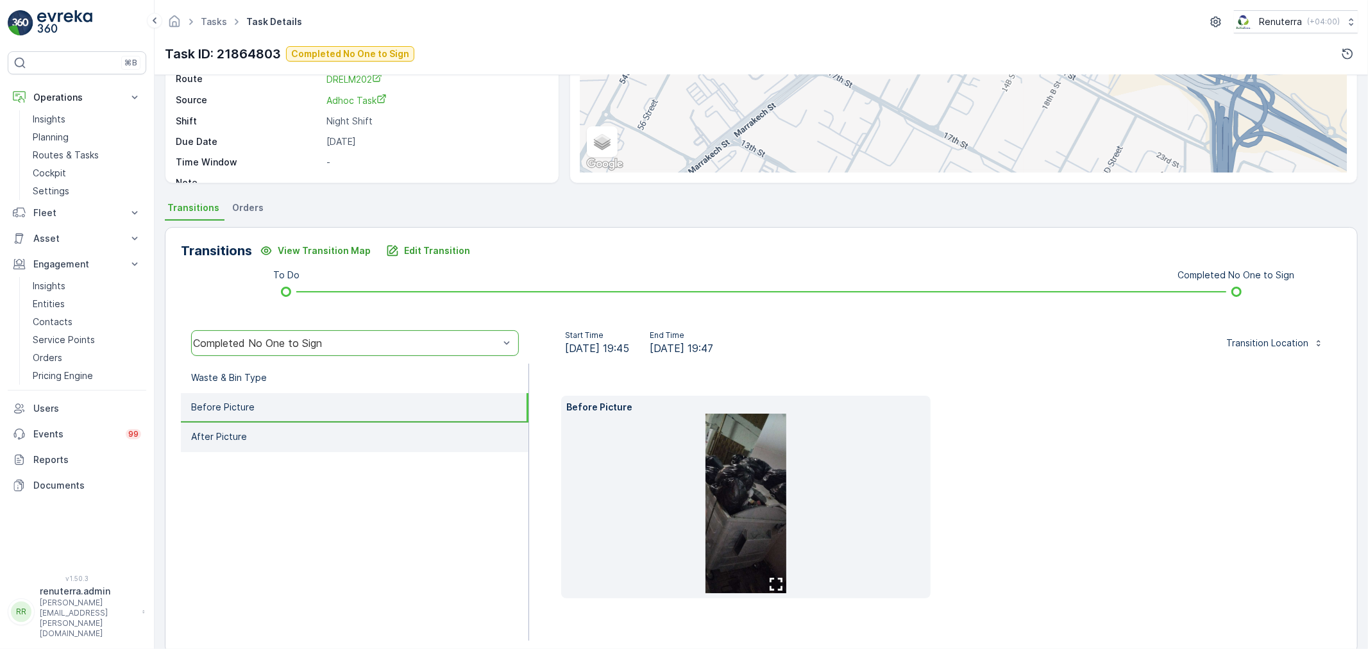
click at [257, 440] on li "After Picture" at bounding box center [355, 437] width 348 height 29
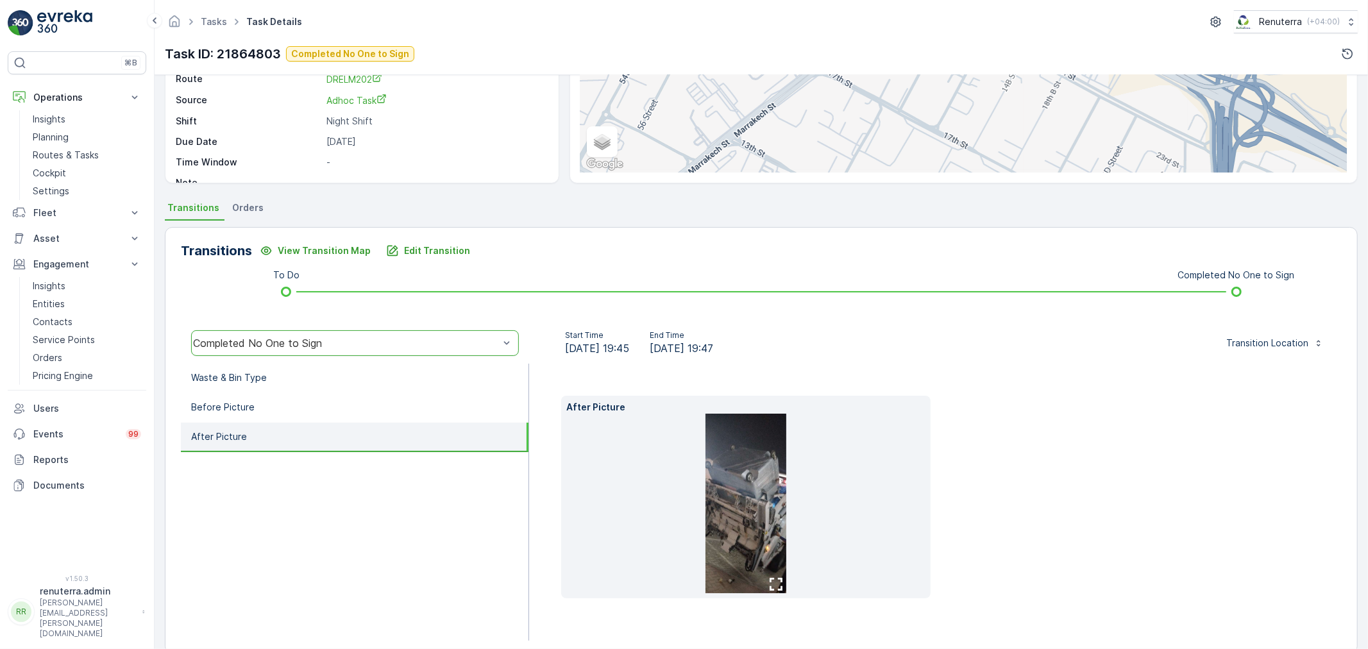
click at [713, 498] on img at bounding box center [745, 504] width 81 height 180
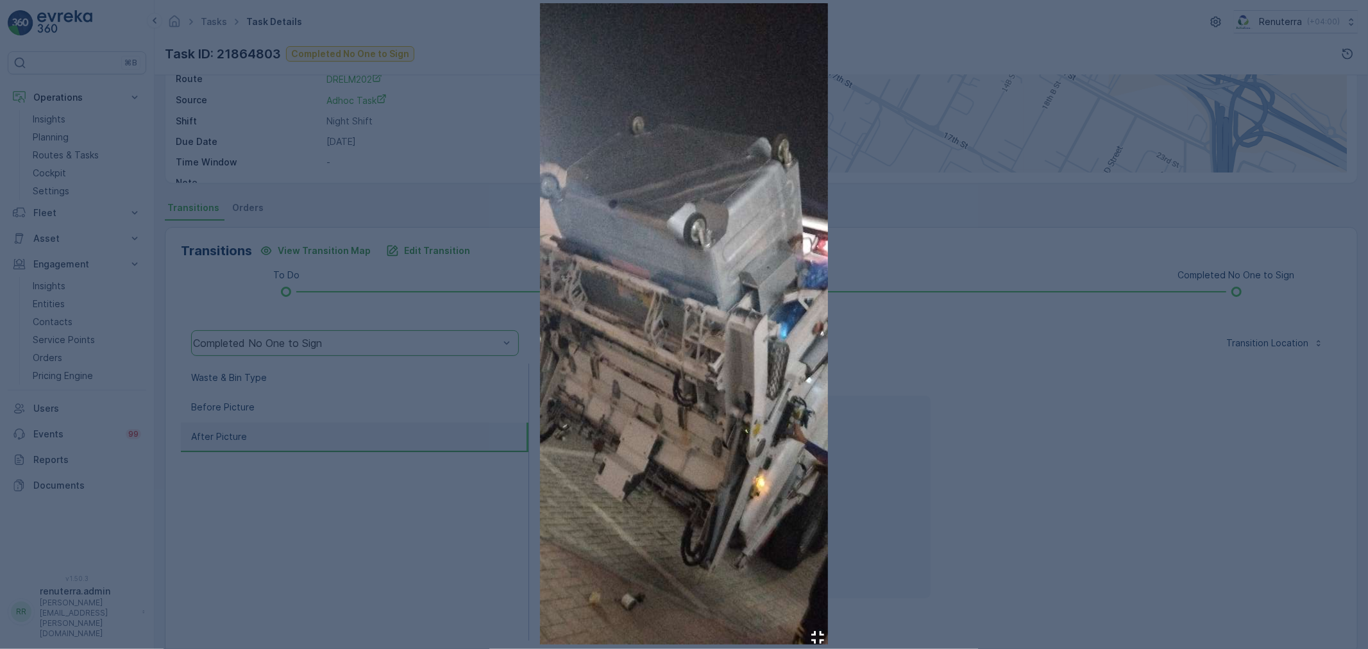
drag, startPoint x: 968, startPoint y: 483, endPoint x: 900, endPoint y: 483, distance: 68.6
click at [967, 483] on div at bounding box center [684, 324] width 1368 height 649
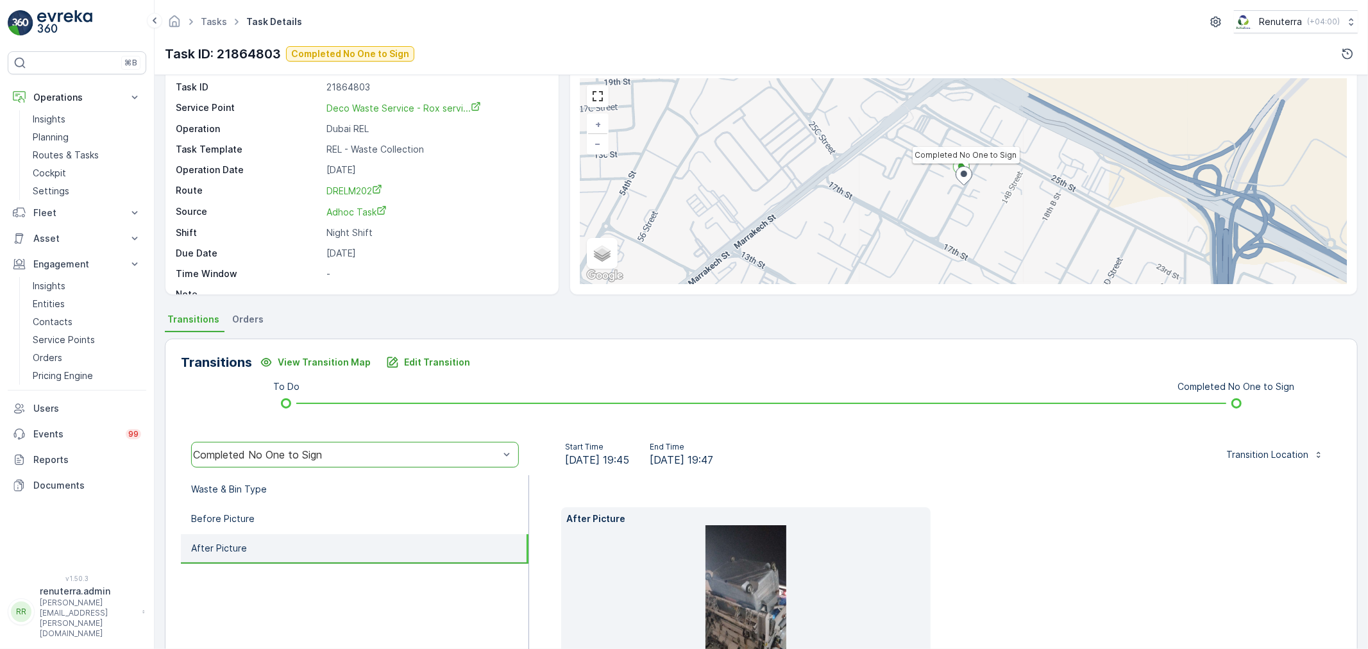
scroll to position [0, 0]
